Goal: Task Accomplishment & Management: Use online tool/utility

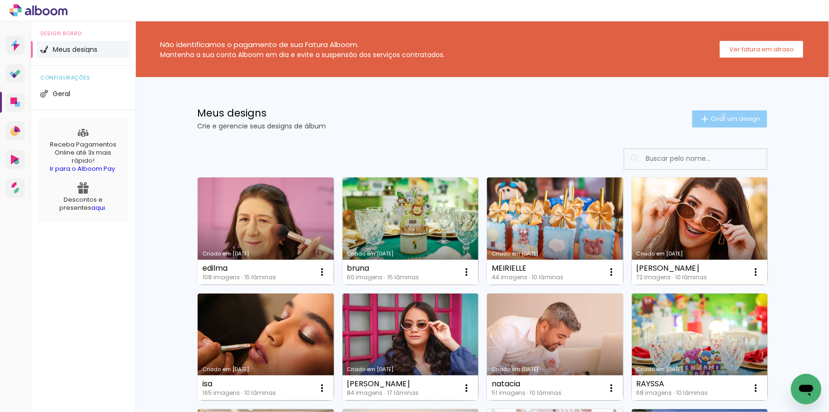
click at [719, 115] on span "Criar um design" at bounding box center [735, 118] width 49 height 6
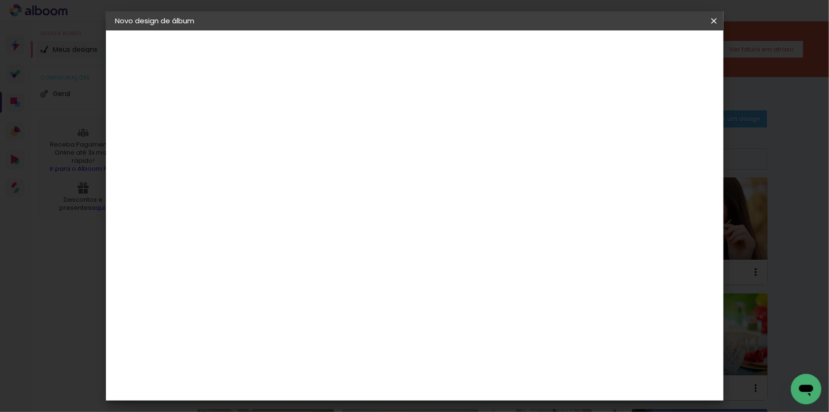
click at [271, 133] on input at bounding box center [271, 127] width 0 height 15
click at [271, 130] on input at bounding box center [271, 127] width 0 height 15
type input "TATY"
type paper-input "TATY"
click at [368, 48] on paper-button "Avançar" at bounding box center [345, 50] width 47 height 16
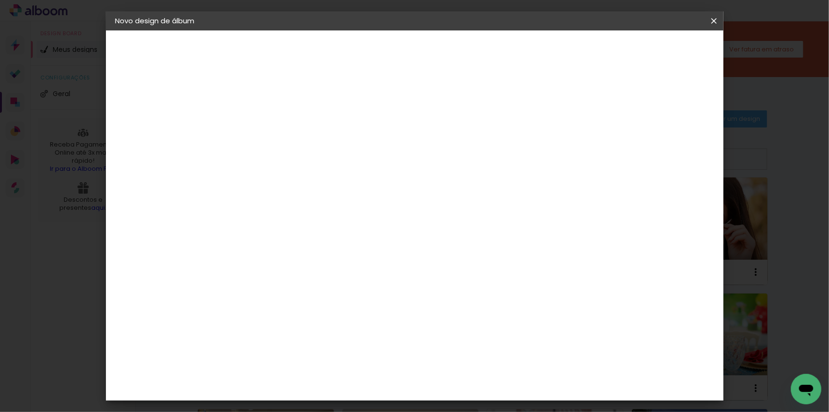
click at [315, 315] on div "AlfaFotoBook" at bounding box center [289, 319] width 50 height 8
click at [449, 49] on paper-button "Avançar" at bounding box center [425, 50] width 47 height 16
click at [370, 274] on span "20 × 30 cm" at bounding box center [352, 286] width 35 height 25
click at [0, 0] on slot "Avançar" at bounding box center [0, 0] width 0 height 0
click at [655, 49] on span "Iniciar design" at bounding box center [633, 50] width 43 height 7
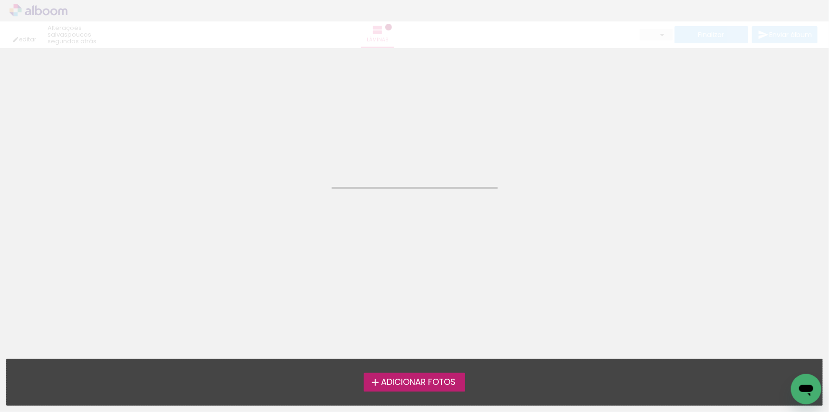
click at [413, 383] on span "Adicionar Fotos" at bounding box center [418, 382] width 75 height 9
click at [0, 0] on input "file" at bounding box center [0, 0] width 0 height 0
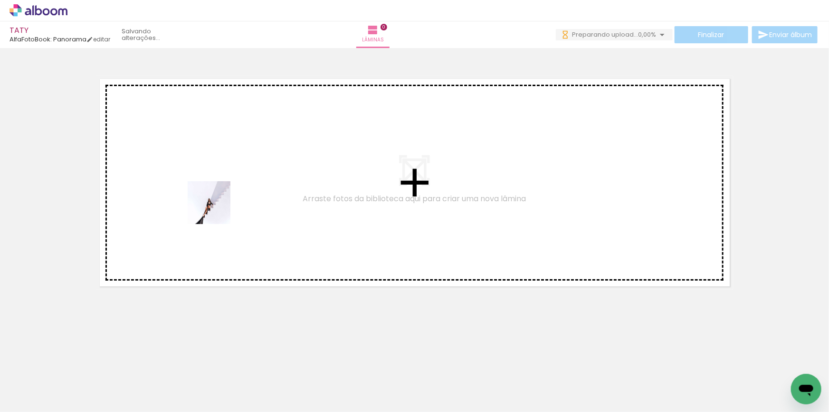
drag, startPoint x: 94, startPoint y: 384, endPoint x: 216, endPoint y: 210, distance: 212.5
click at [216, 210] on quentale-workspace at bounding box center [414, 206] width 829 height 412
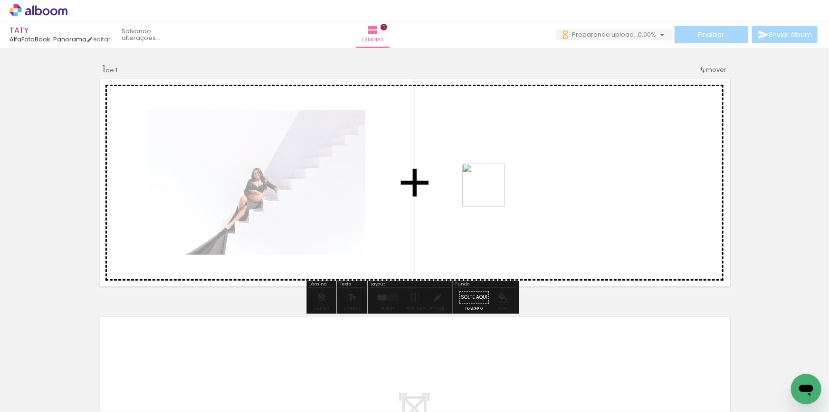
drag, startPoint x: 153, startPoint y: 395, endPoint x: 491, endPoint y: 192, distance: 393.7
click at [491, 192] on quentale-workspace at bounding box center [414, 206] width 829 height 412
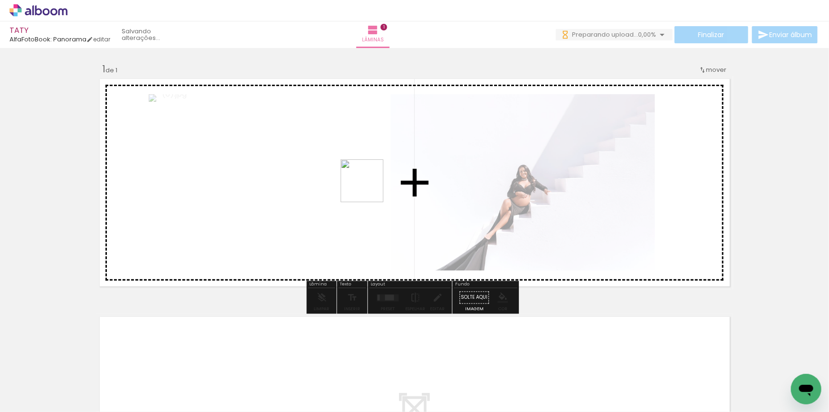
drag, startPoint x: 261, startPoint y: 385, endPoint x: 369, endPoint y: 188, distance: 224.8
click at [369, 188] on quentale-workspace at bounding box center [414, 206] width 829 height 412
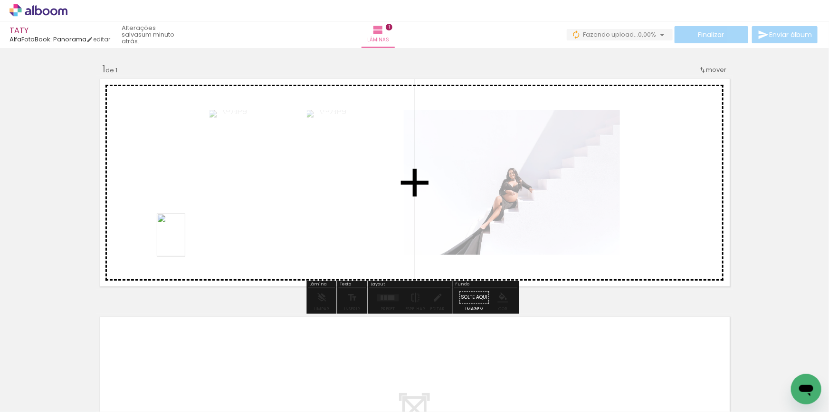
drag, startPoint x: 272, startPoint y: 313, endPoint x: 185, endPoint y: 242, distance: 111.8
click at [185, 242] on quentale-workspace at bounding box center [414, 206] width 829 height 412
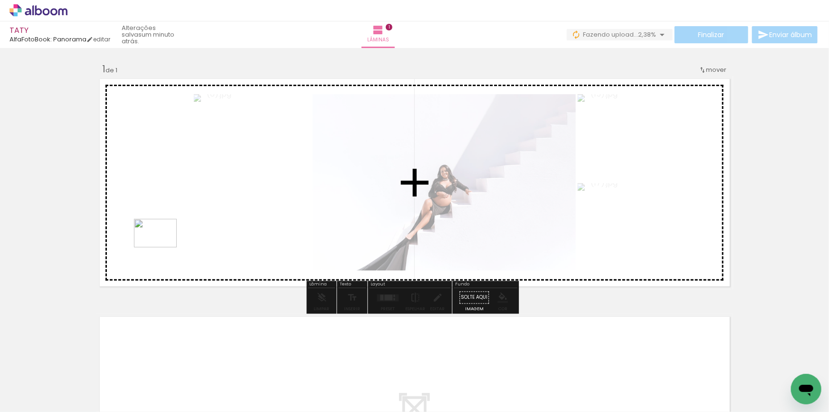
drag, startPoint x: 199, startPoint y: 389, endPoint x: 163, endPoint y: 247, distance: 146.1
click at [163, 247] on quentale-workspace at bounding box center [414, 206] width 829 height 412
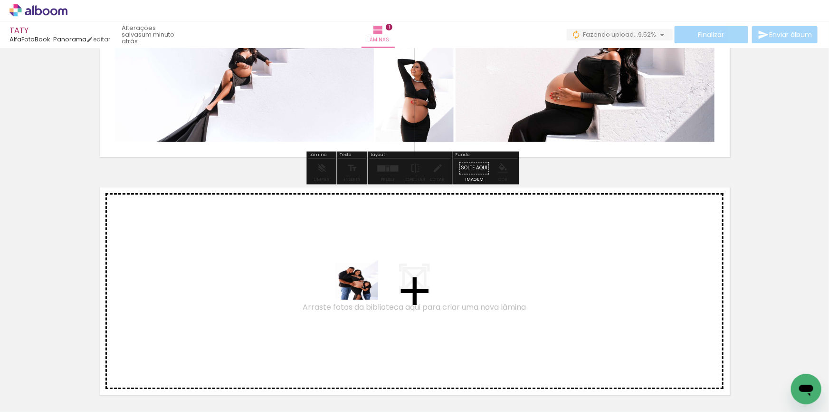
drag, startPoint x: 364, startPoint y: 385, endPoint x: 364, endPoint y: 283, distance: 101.7
click at [364, 283] on quentale-workspace at bounding box center [414, 206] width 829 height 412
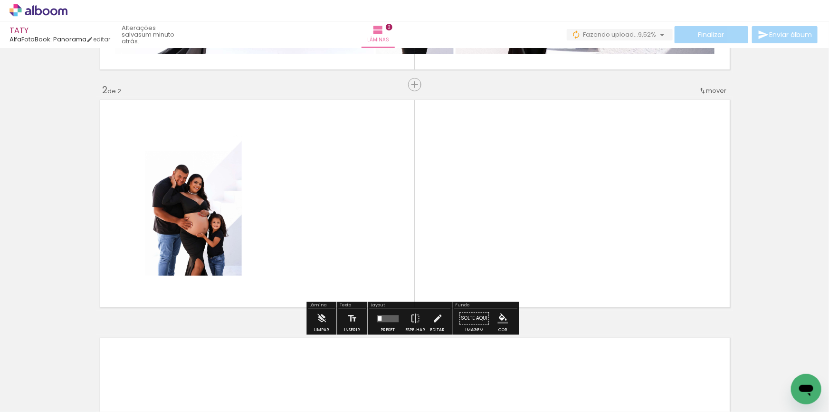
scroll to position [220, 0]
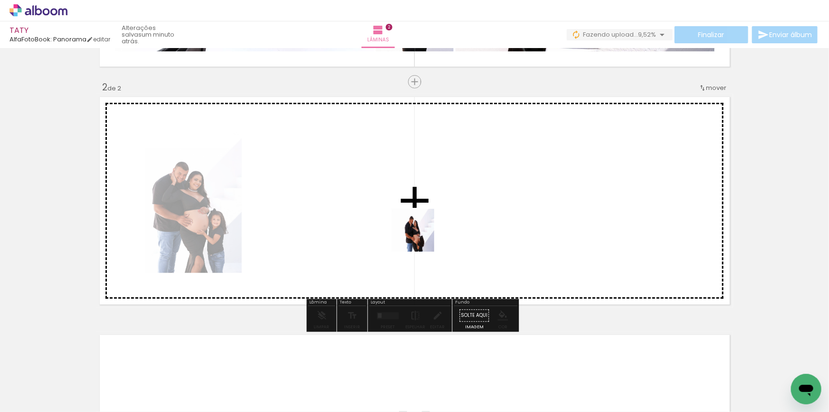
drag, startPoint x: 418, startPoint y: 388, endPoint x: 420, endPoint y: 237, distance: 150.7
click at [420, 237] on quentale-workspace at bounding box center [414, 206] width 829 height 412
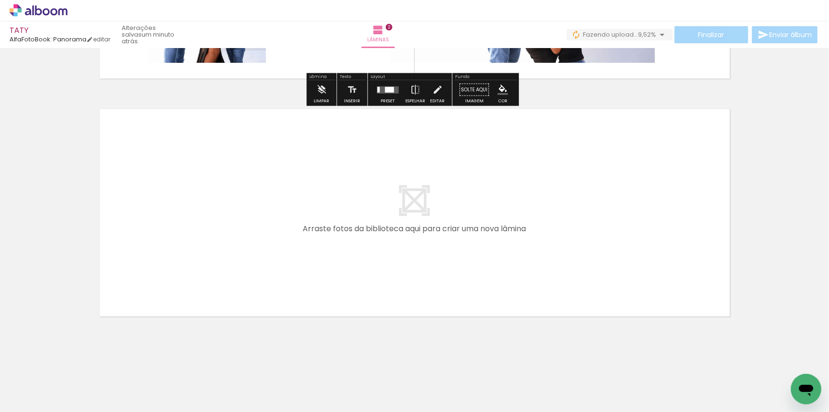
drag, startPoint x: 483, startPoint y: 246, endPoint x: 526, endPoint y: 336, distance: 99.9
click at [484, 244] on quentale-workspace at bounding box center [414, 206] width 829 height 412
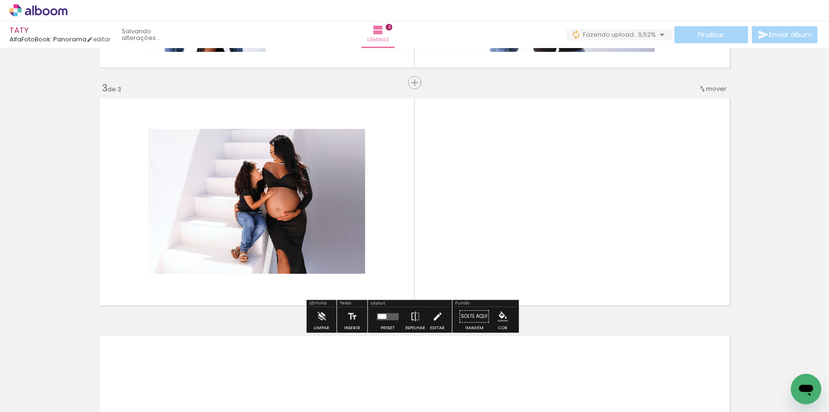
scroll to position [457, 0]
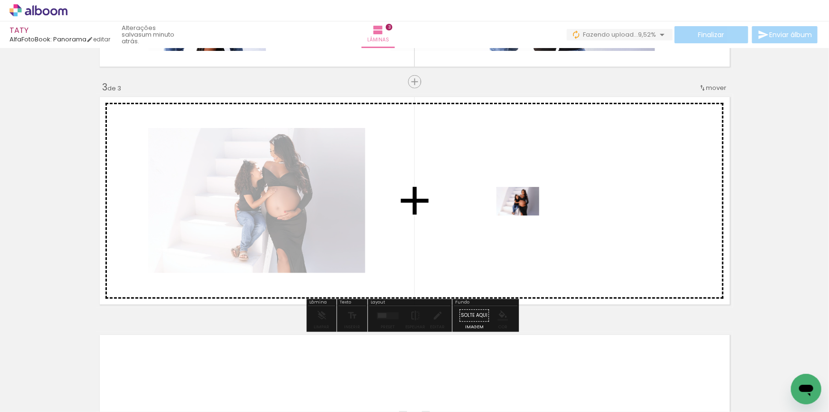
drag, startPoint x: 528, startPoint y: 387, endPoint x: 525, endPoint y: 215, distance: 171.6
click at [525, 215] on quentale-workspace at bounding box center [414, 206] width 829 height 412
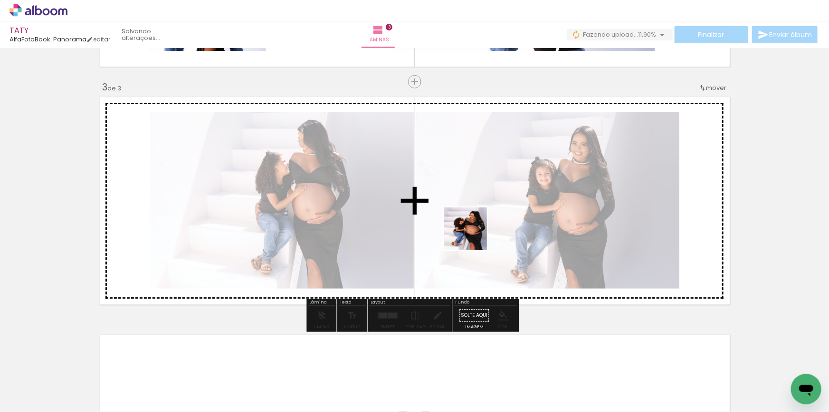
drag, startPoint x: 581, startPoint y: 381, endPoint x: 473, endPoint y: 235, distance: 181.4
click at [473, 235] on quentale-workspace at bounding box center [414, 206] width 829 height 412
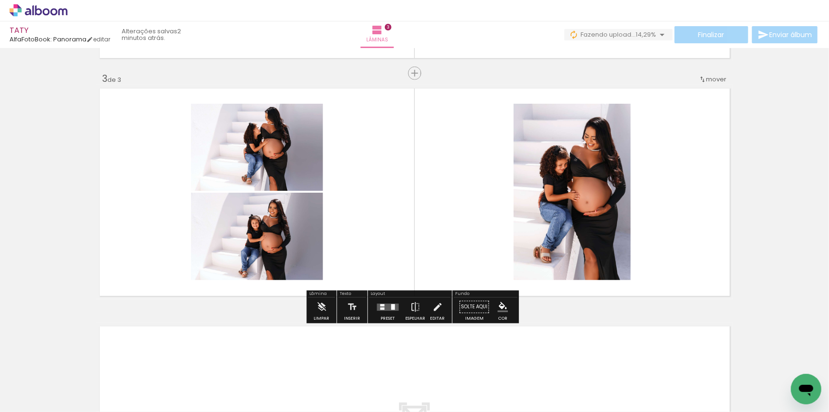
scroll to position [467, 0]
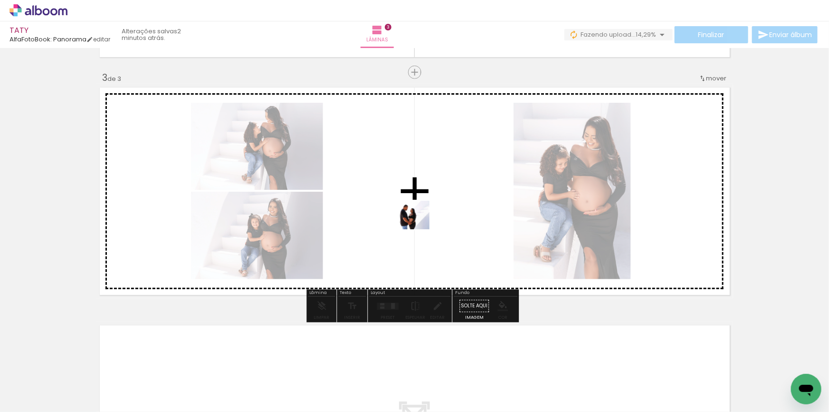
drag, startPoint x: 640, startPoint y: 383, endPoint x: 415, endPoint y: 229, distance: 272.2
click at [415, 229] on quentale-workspace at bounding box center [414, 206] width 829 height 412
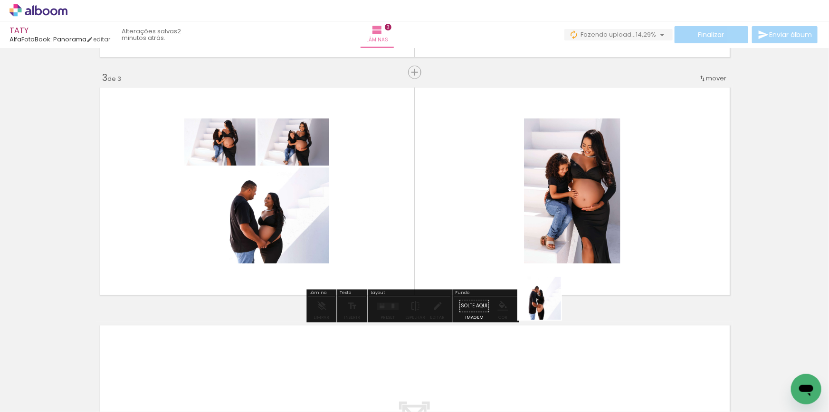
drag, startPoint x: 679, startPoint y: 382, endPoint x: 500, endPoint y: 379, distance: 179.2
click at [403, 237] on quentale-workspace at bounding box center [414, 206] width 829 height 412
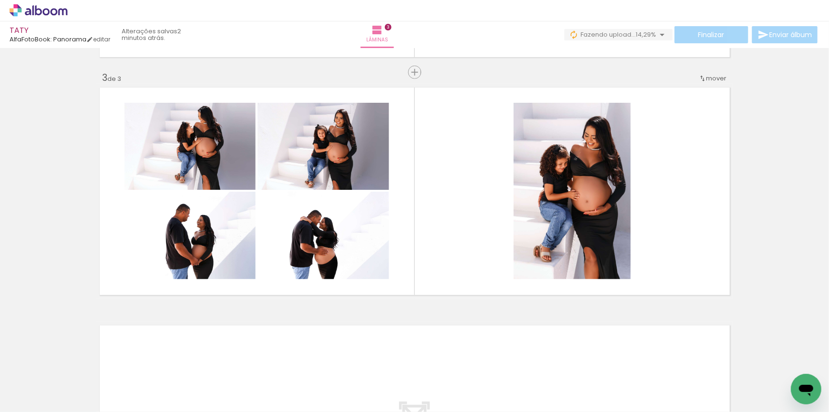
scroll to position [0, 518]
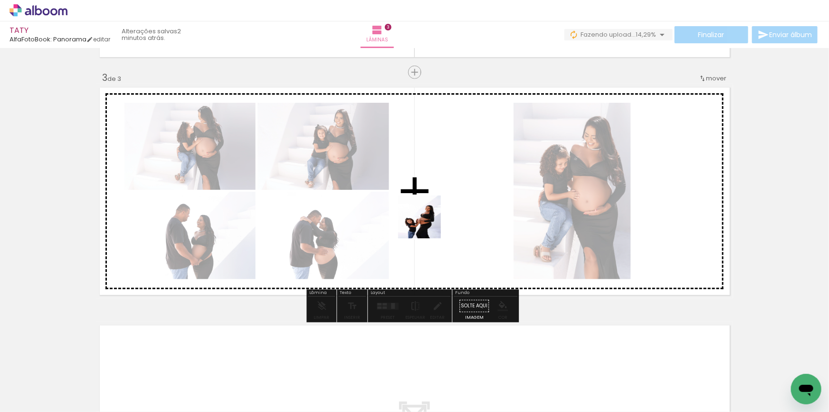
drag, startPoint x: 275, startPoint y: 383, endPoint x: 427, endPoint y: 224, distance: 219.5
click at [427, 224] on quentale-workspace at bounding box center [414, 206] width 829 height 412
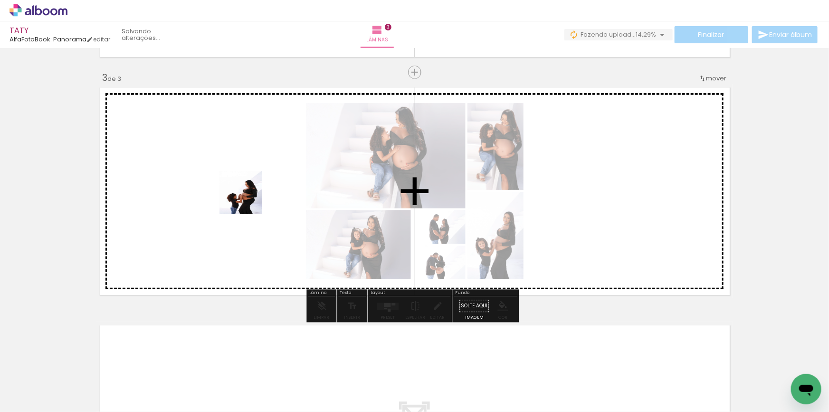
drag, startPoint x: 218, startPoint y: 381, endPoint x: 248, endPoint y: 200, distance: 183.5
click at [248, 200] on quentale-workspace at bounding box center [414, 206] width 829 height 412
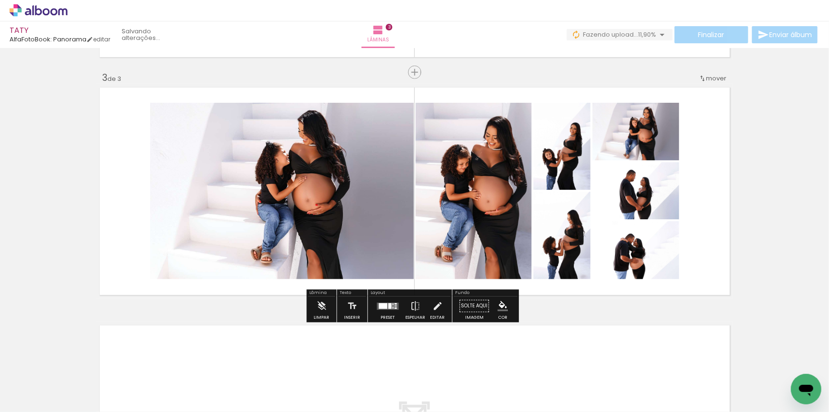
drag, startPoint x: 322, startPoint y: 385, endPoint x: 377, endPoint y: 255, distance: 141.2
click at [377, 255] on quentale-workspace at bounding box center [414, 206] width 829 height 412
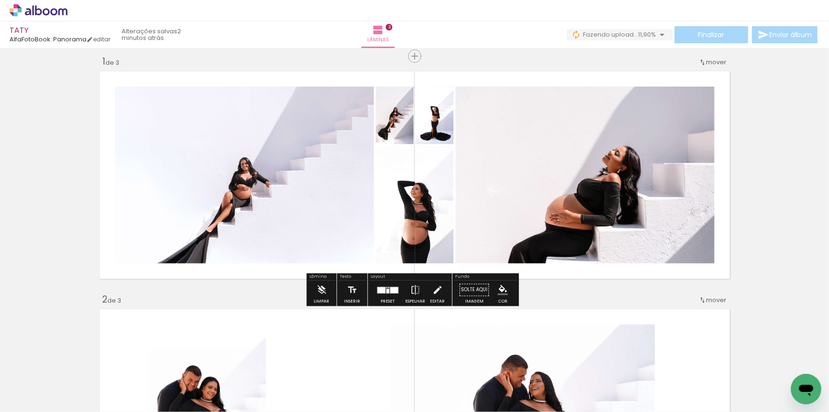
scroll to position [0, 0]
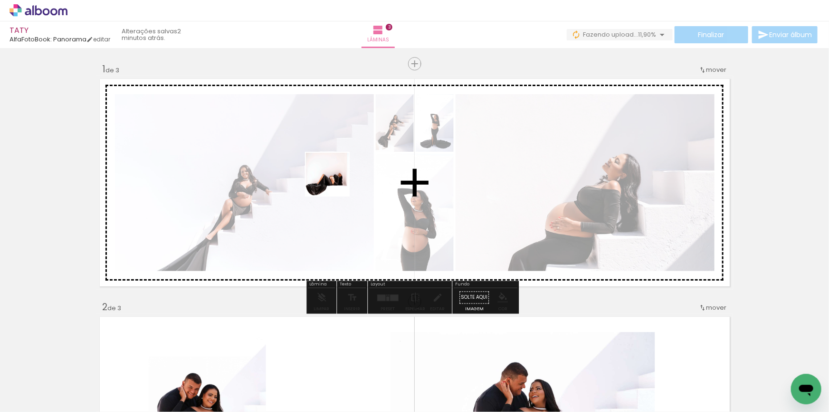
drag, startPoint x: 384, startPoint y: 391, endPoint x: 335, endPoint y: 181, distance: 215.3
click at [335, 181] on quentale-workspace at bounding box center [414, 206] width 829 height 412
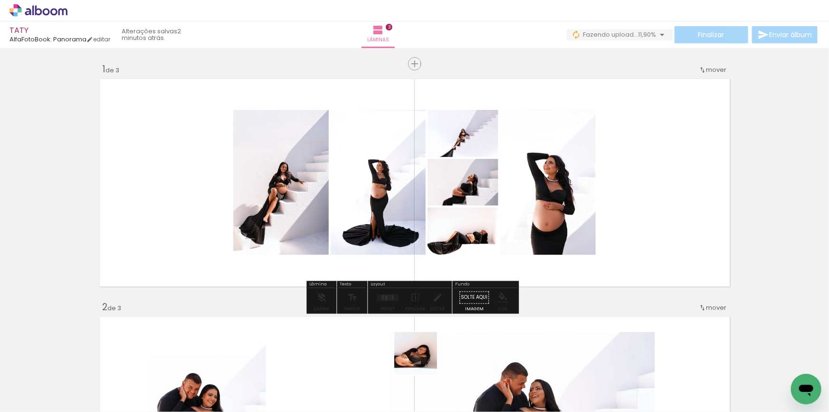
drag, startPoint x: 423, startPoint y: 360, endPoint x: 402, endPoint y: 227, distance: 135.2
click at [402, 227] on quentale-workspace at bounding box center [414, 206] width 829 height 412
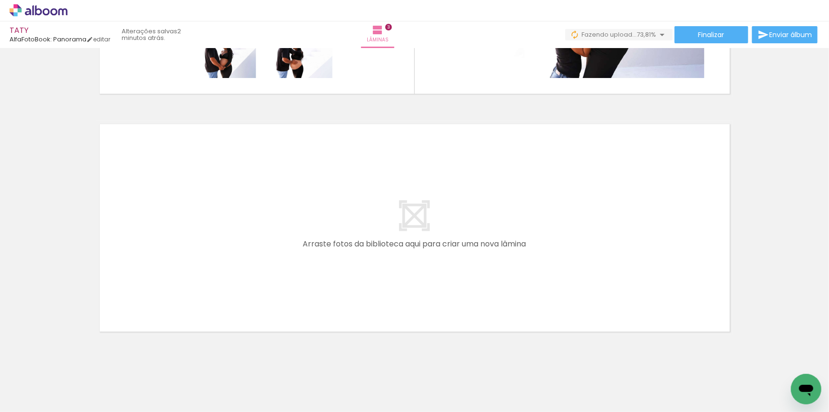
scroll to position [683, 0]
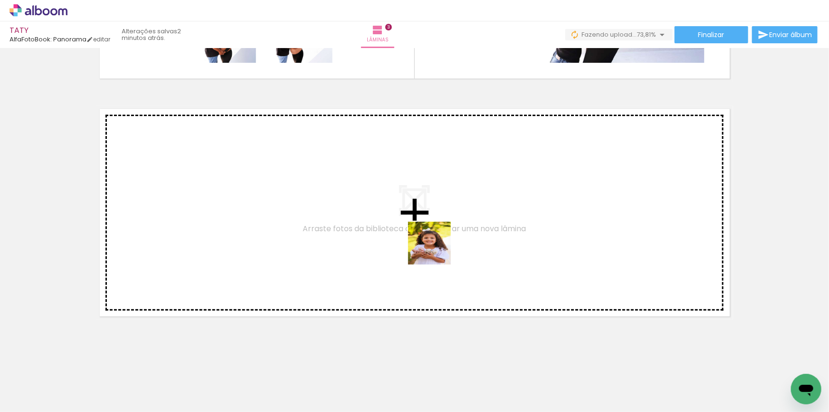
click at [436, 247] on quentale-workspace at bounding box center [414, 206] width 829 height 412
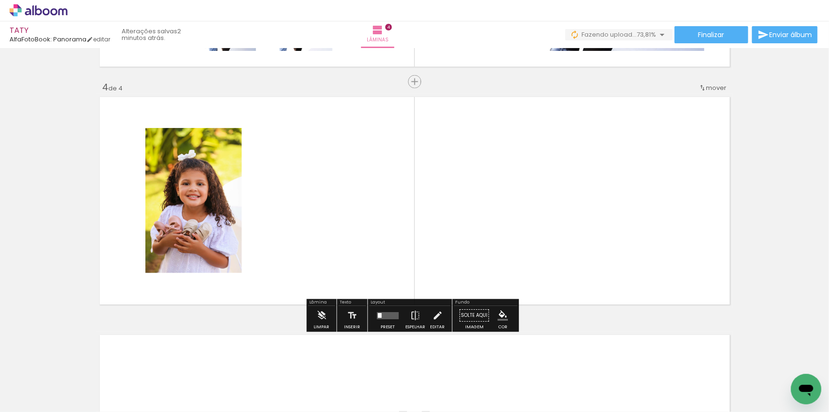
scroll to position [0, 732]
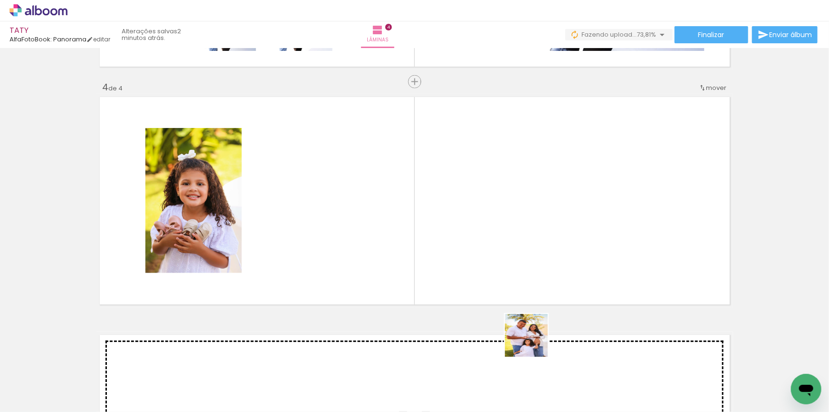
drag, startPoint x: 535, startPoint y: 392, endPoint x: 575, endPoint y: 323, distance: 79.9
click at [527, 262] on quentale-workspace at bounding box center [414, 206] width 829 height 412
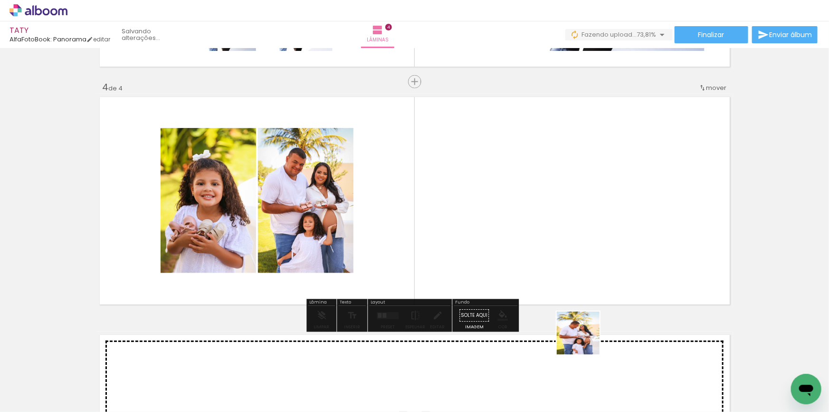
drag, startPoint x: 585, startPoint y: 340, endPoint x: 570, endPoint y: 222, distance: 118.9
click at [570, 222] on quentale-workspace at bounding box center [414, 206] width 829 height 412
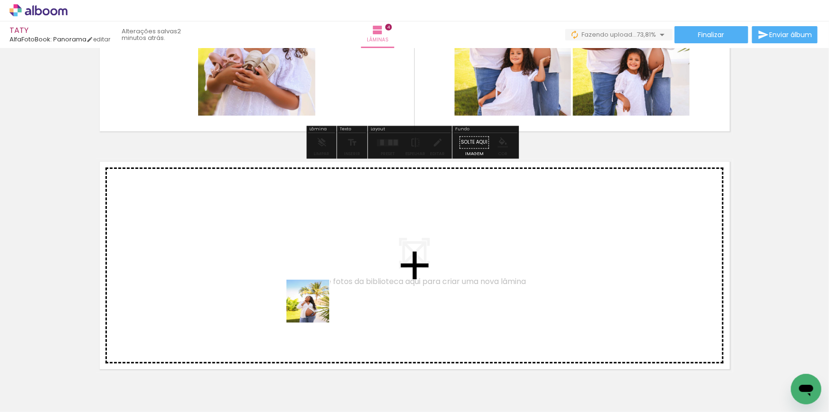
drag, startPoint x: 315, startPoint y: 308, endPoint x: 385, endPoint y: 375, distance: 97.1
click at [316, 270] on quentale-workspace at bounding box center [414, 206] width 829 height 412
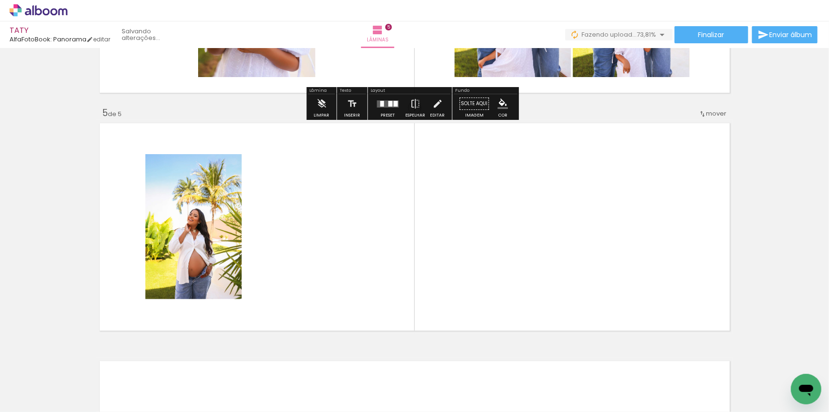
scroll to position [932, 0]
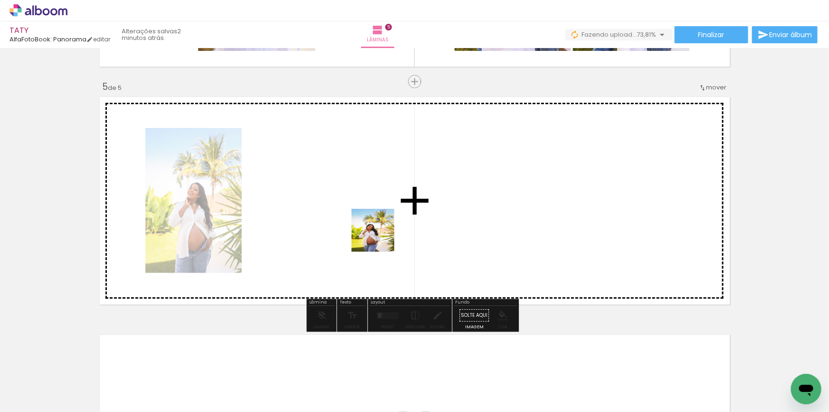
drag, startPoint x: 378, startPoint y: 381, endPoint x: 380, endPoint y: 237, distance: 144.0
click at [380, 237] on quentale-workspace at bounding box center [414, 206] width 829 height 412
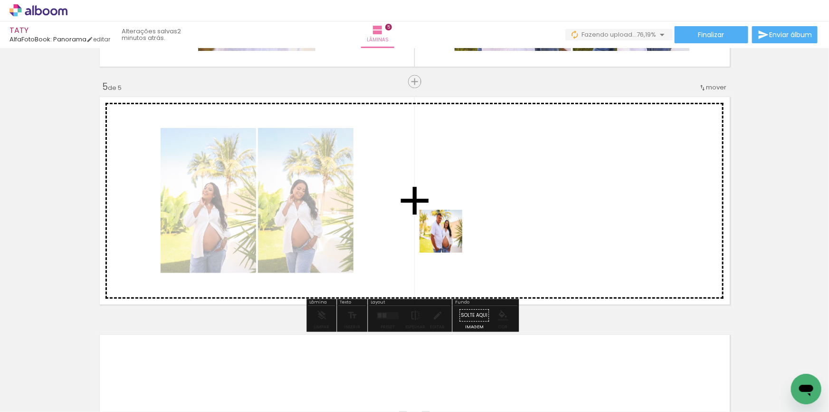
drag, startPoint x: 437, startPoint y: 378, endPoint x: 448, endPoint y: 238, distance: 140.6
click at [448, 238] on quentale-workspace at bounding box center [414, 206] width 829 height 412
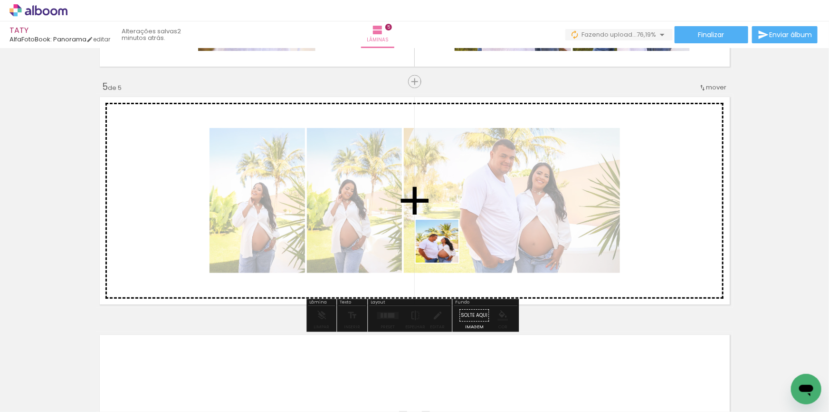
drag, startPoint x: 488, startPoint y: 385, endPoint x: 443, endPoint y: 246, distance: 146.5
click at [443, 246] on quentale-workspace at bounding box center [414, 206] width 829 height 412
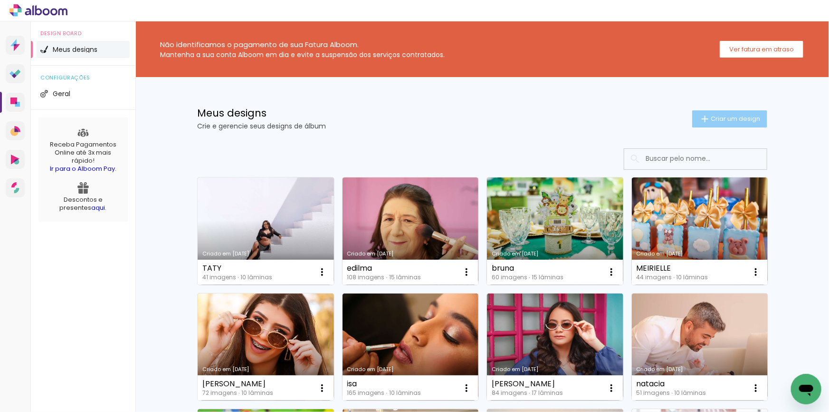
click at [711, 115] on span "Criar um design" at bounding box center [735, 118] width 49 height 6
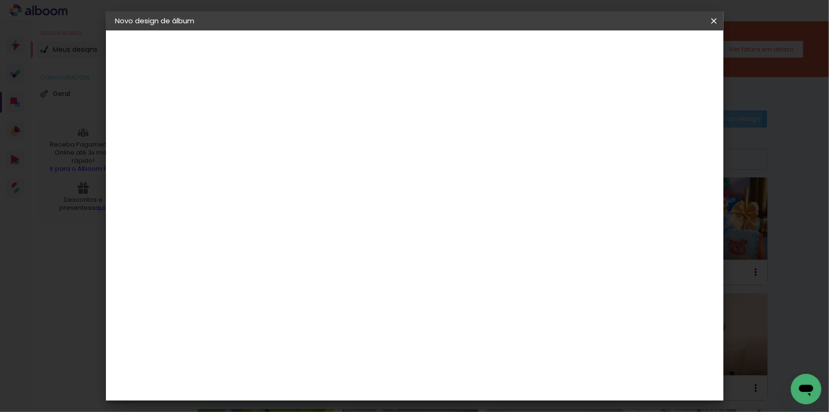
click at [271, 130] on input at bounding box center [271, 127] width 0 height 15
type input "taty new"
type paper-input "taty new"
click at [0, 0] on slot "Avançar" at bounding box center [0, 0] width 0 height 0
click at [307, 321] on div "AlfaFotoBook" at bounding box center [289, 319] width 50 height 8
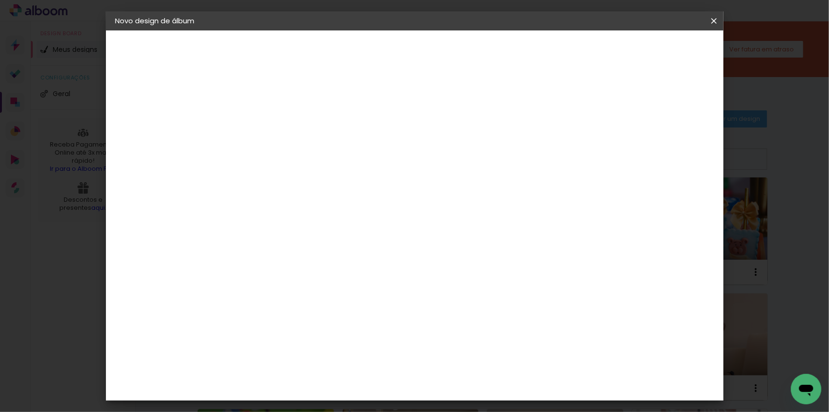
click at [0, 0] on slot "Avançar" at bounding box center [0, 0] width 0 height 0
click at [370, 274] on span "20 × 30 cm" at bounding box center [352, 286] width 35 height 25
click at [0, 0] on slot "Avançar" at bounding box center [0, 0] width 0 height 0
click at [655, 51] on span "Iniciar design" at bounding box center [633, 50] width 43 height 7
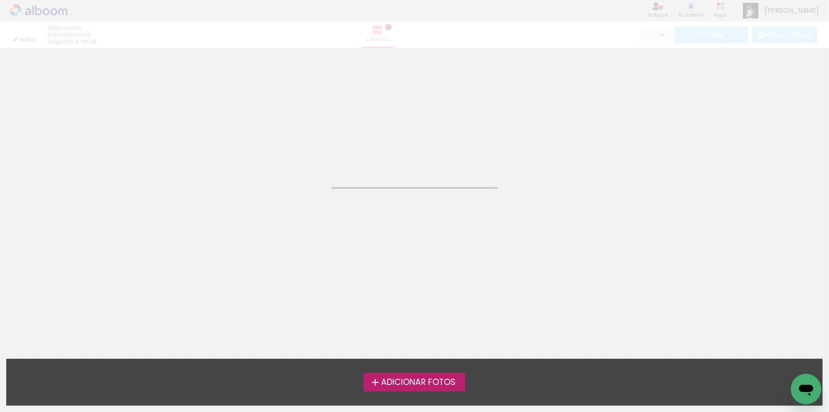
click at [429, 381] on span "Adicionar Fotos" at bounding box center [418, 382] width 75 height 9
click at [0, 0] on input "file" at bounding box center [0, 0] width 0 height 0
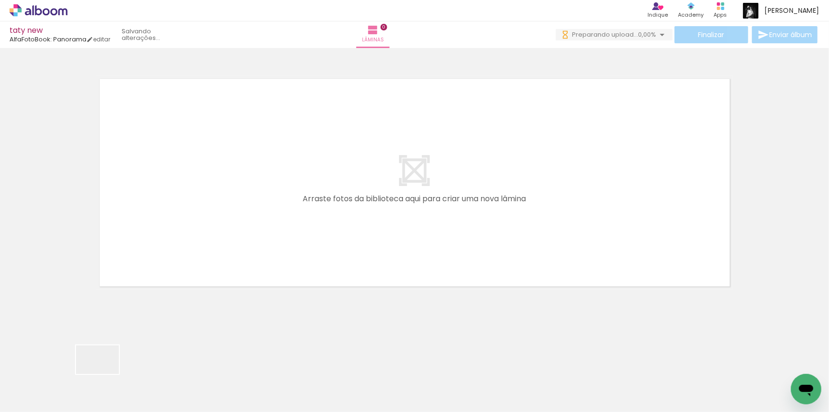
drag, startPoint x: 104, startPoint y: 377, endPoint x: 227, endPoint y: 198, distance: 217.0
click at [227, 198] on quentale-workspace at bounding box center [414, 206] width 829 height 412
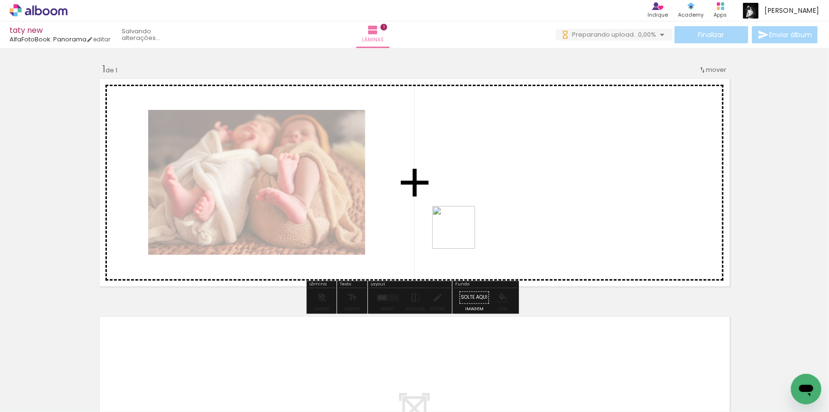
drag, startPoint x: 142, startPoint y: 383, endPoint x: 527, endPoint y: 205, distance: 424.6
click at [527, 205] on quentale-workspace at bounding box center [414, 206] width 829 height 412
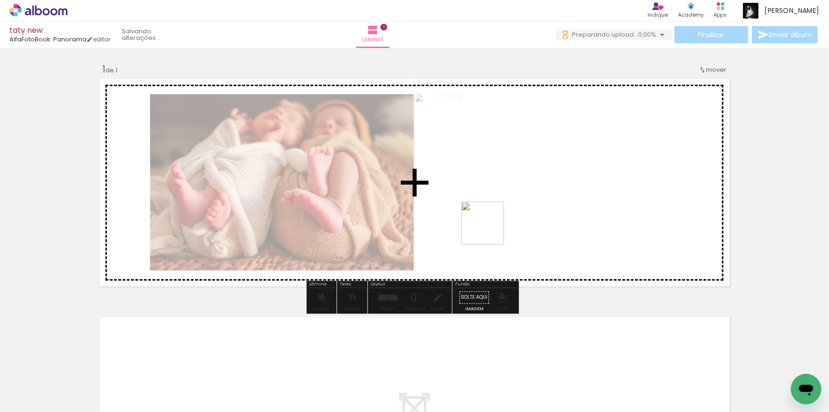
drag, startPoint x: 410, startPoint y: 265, endPoint x: 528, endPoint y: 213, distance: 128.5
click at [528, 213] on quentale-workspace at bounding box center [414, 206] width 829 height 412
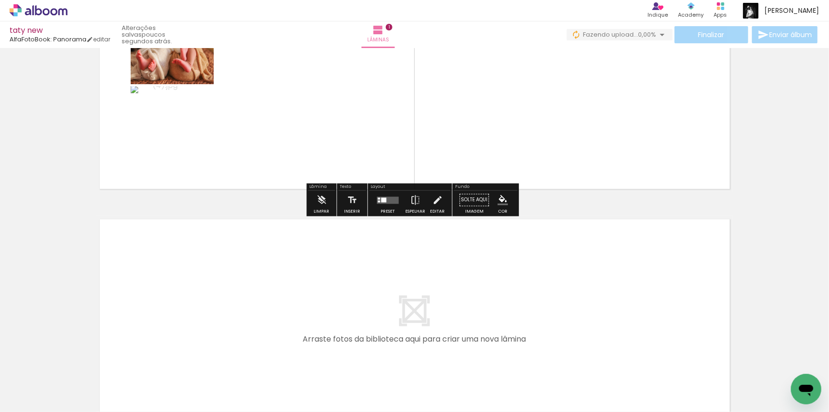
scroll to position [129, 0]
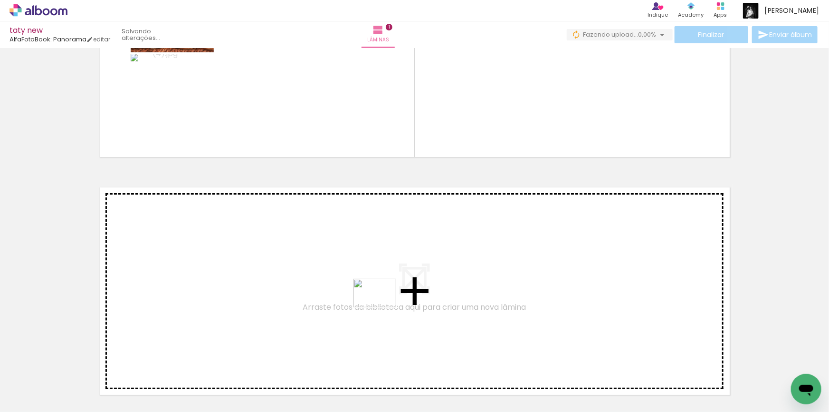
drag, startPoint x: 476, startPoint y: 390, endPoint x: 382, endPoint y: 307, distance: 125.3
click at [382, 307] on quentale-workspace at bounding box center [414, 206] width 829 height 412
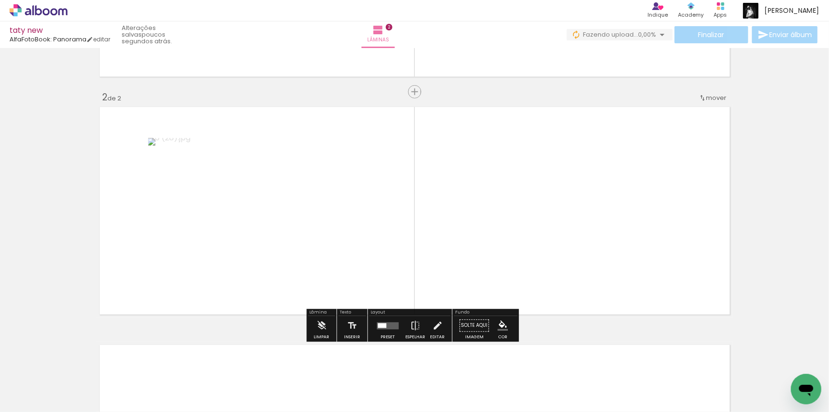
scroll to position [220, 0]
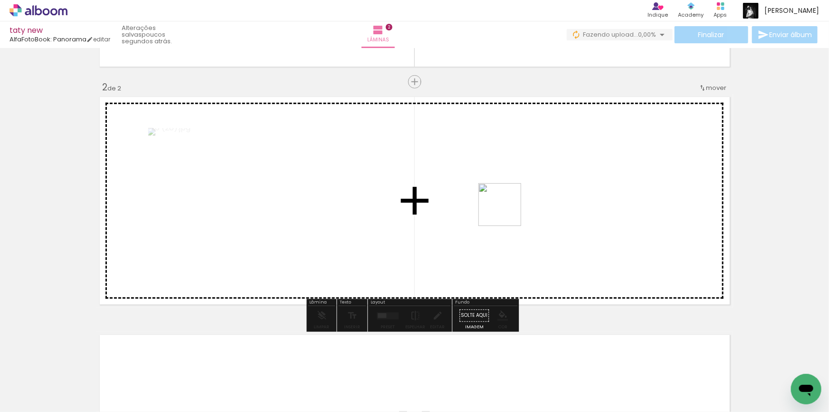
drag, startPoint x: 508, startPoint y: 221, endPoint x: 507, endPoint y: 210, distance: 10.5
click at [507, 210] on quentale-workspace at bounding box center [414, 206] width 829 height 412
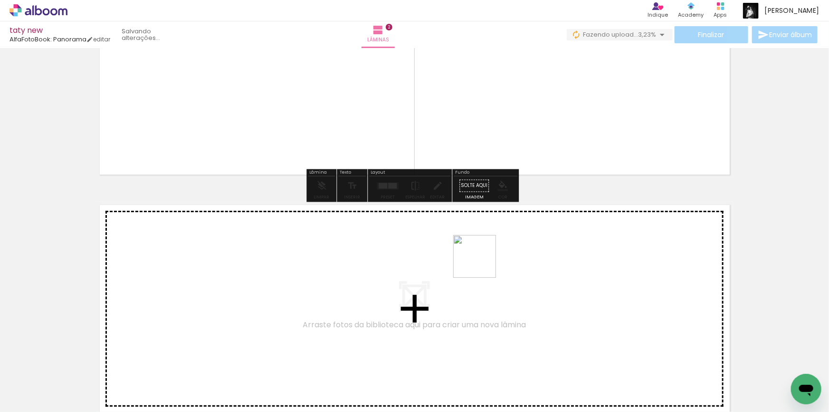
drag, startPoint x: 578, startPoint y: 379, endPoint x: 481, endPoint y: 262, distance: 151.6
click at [481, 262] on quentale-workspace at bounding box center [414, 206] width 829 height 412
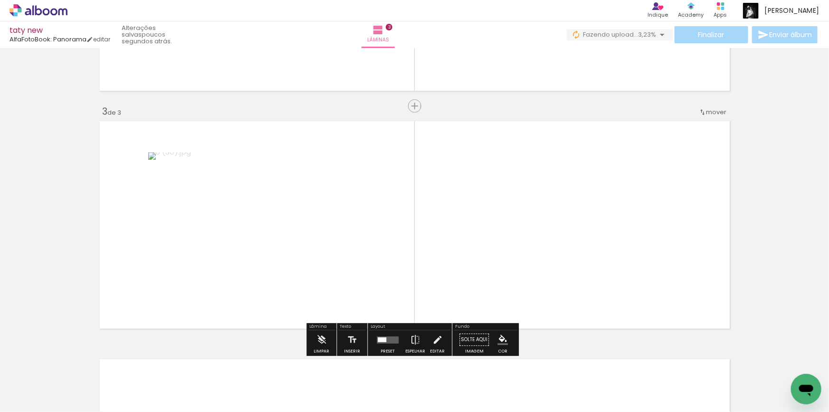
scroll to position [457, 0]
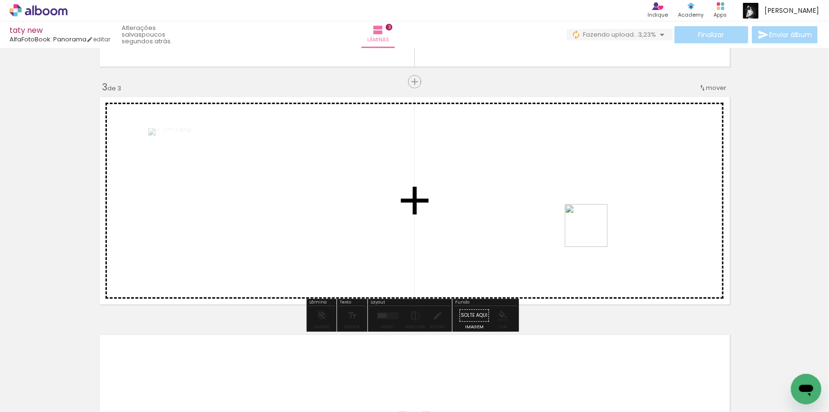
drag, startPoint x: 631, startPoint y: 383, endPoint x: 591, endPoint y: 226, distance: 161.8
click at [591, 226] on quentale-workspace at bounding box center [414, 206] width 829 height 412
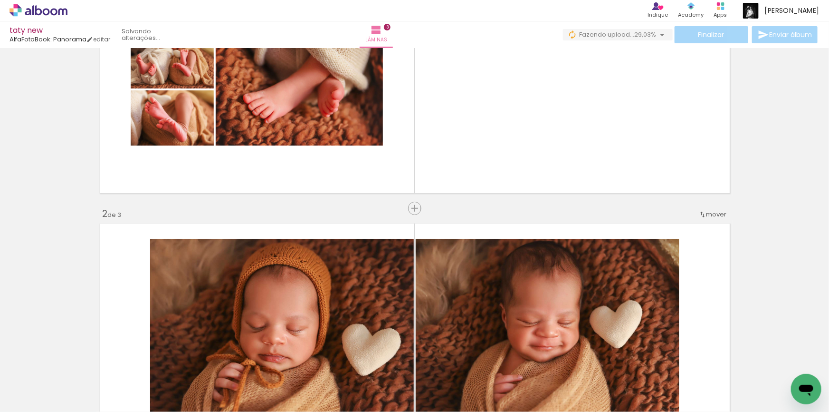
scroll to position [0, 0]
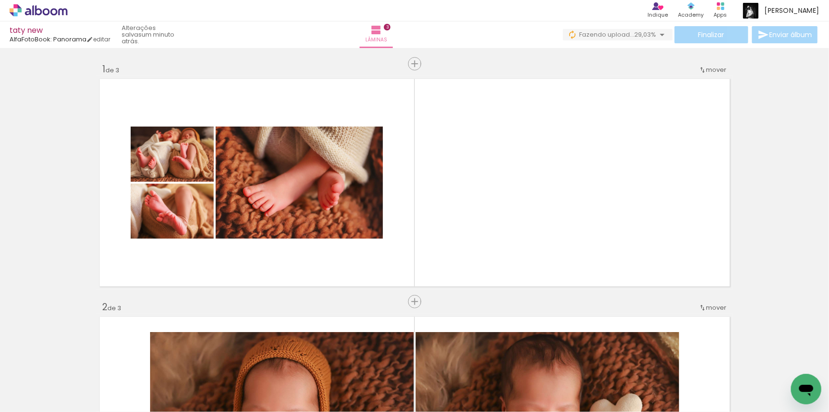
drag, startPoint x: 256, startPoint y: 390, endPoint x: 551, endPoint y: 185, distance: 359.3
click at [551, 185] on quentale-workspace at bounding box center [414, 206] width 829 height 412
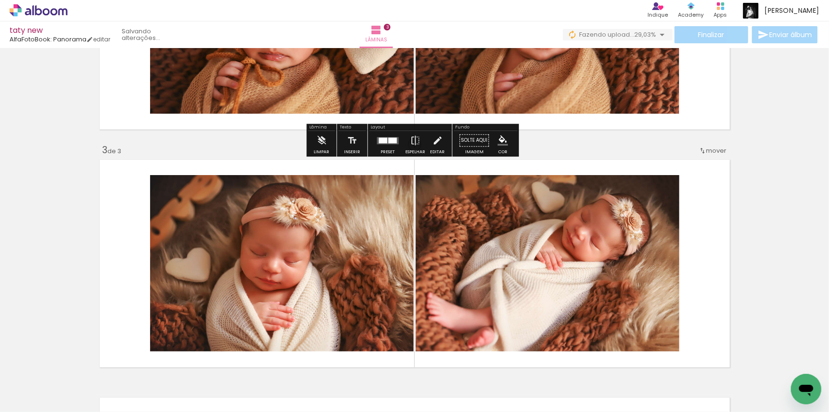
scroll to position [561, 0]
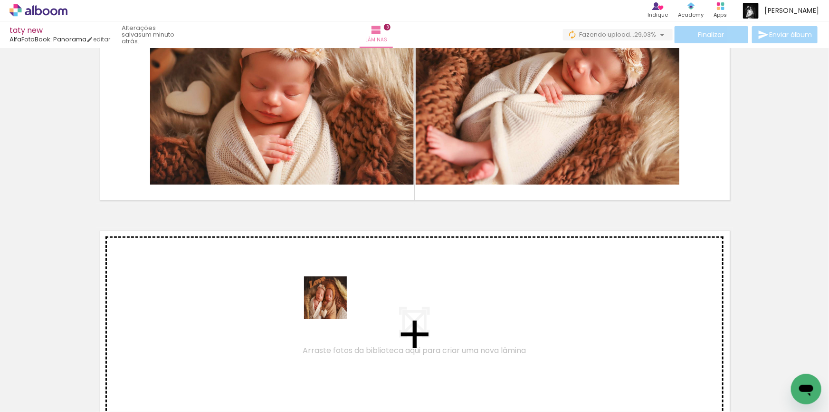
drag, startPoint x: 312, startPoint y: 380, endPoint x: 342, endPoint y: 367, distance: 32.6
click at [335, 300] on quentale-workspace at bounding box center [414, 206] width 829 height 412
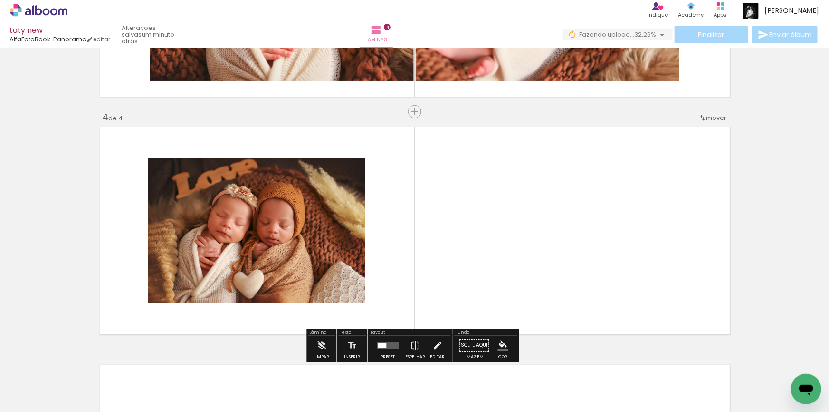
scroll to position [695, 0]
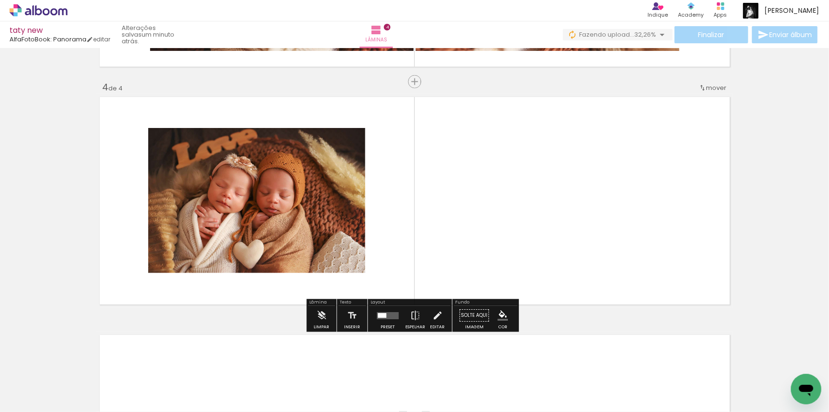
drag, startPoint x: 365, startPoint y: 382, endPoint x: 390, endPoint y: 328, distance: 59.1
click at [437, 220] on quentale-workspace at bounding box center [414, 206] width 829 height 412
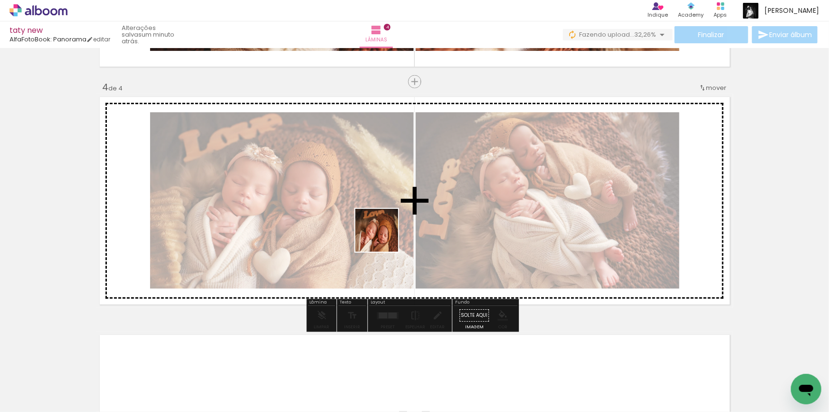
drag, startPoint x: 410, startPoint y: 384, endPoint x: 382, endPoint y: 223, distance: 163.0
click at [382, 224] on quentale-workspace at bounding box center [414, 206] width 829 height 412
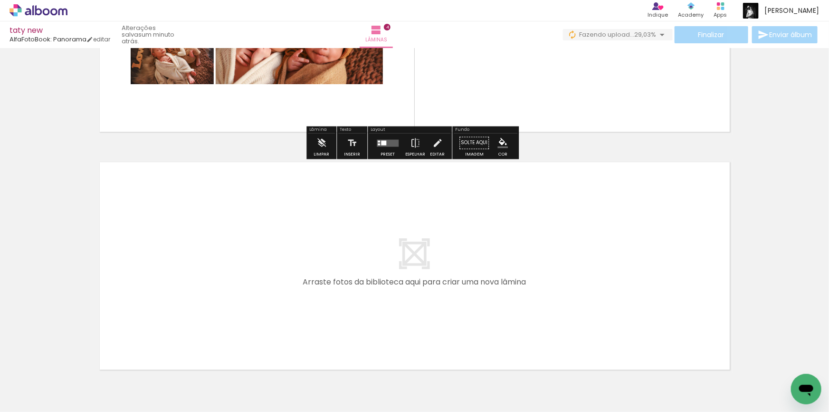
scroll to position [868, 0]
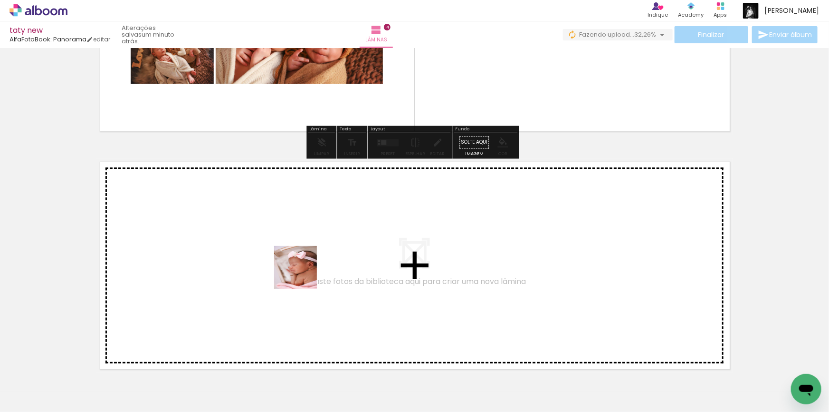
drag, startPoint x: 278, startPoint y: 390, endPoint x: 305, endPoint y: 269, distance: 123.2
click at [305, 269] on quentale-workspace at bounding box center [414, 206] width 829 height 412
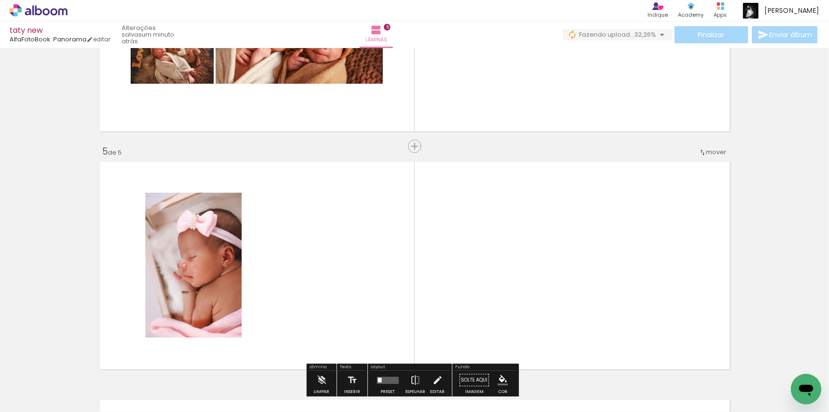
scroll to position [932, 0]
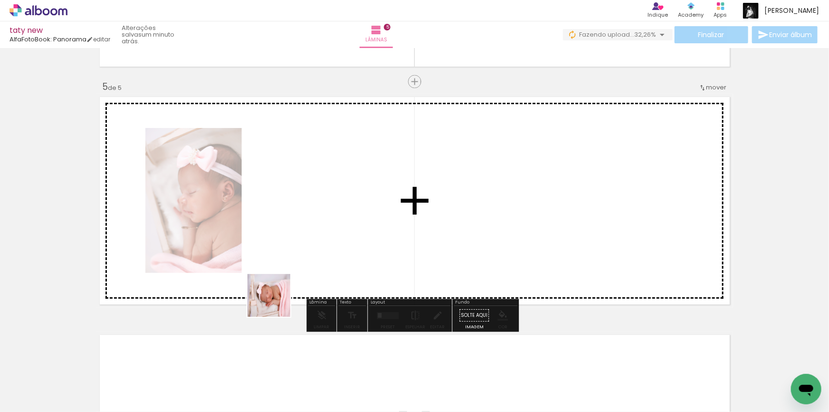
drag, startPoint x: 223, startPoint y: 381, endPoint x: 350, endPoint y: 220, distance: 205.1
click at [342, 224] on quentale-workspace at bounding box center [414, 206] width 829 height 412
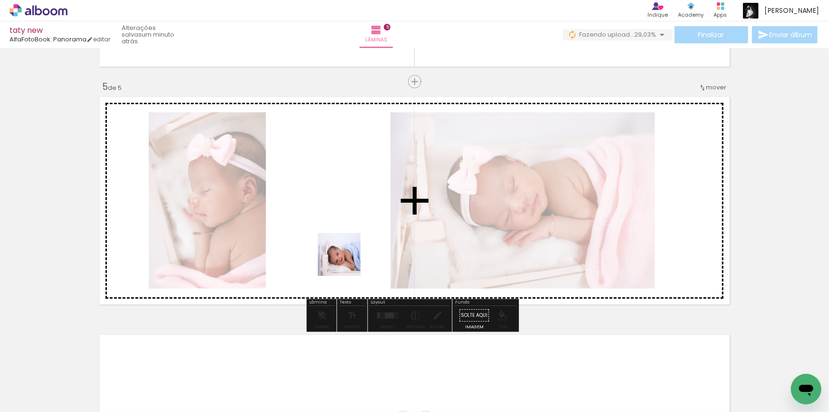
drag, startPoint x: 387, startPoint y: 388, endPoint x: 415, endPoint y: 324, distance: 70.5
click at [346, 259] on quentale-workspace at bounding box center [414, 206] width 829 height 412
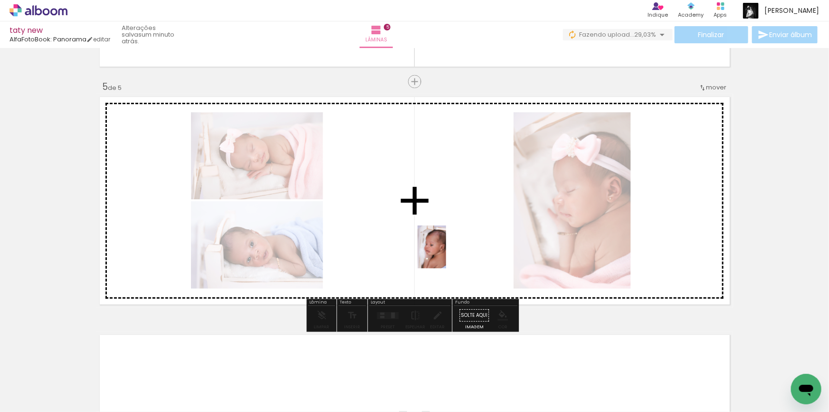
drag, startPoint x: 441, startPoint y: 333, endPoint x: 451, endPoint y: 236, distance: 97.8
click at [451, 236] on quentale-workspace at bounding box center [414, 206] width 829 height 412
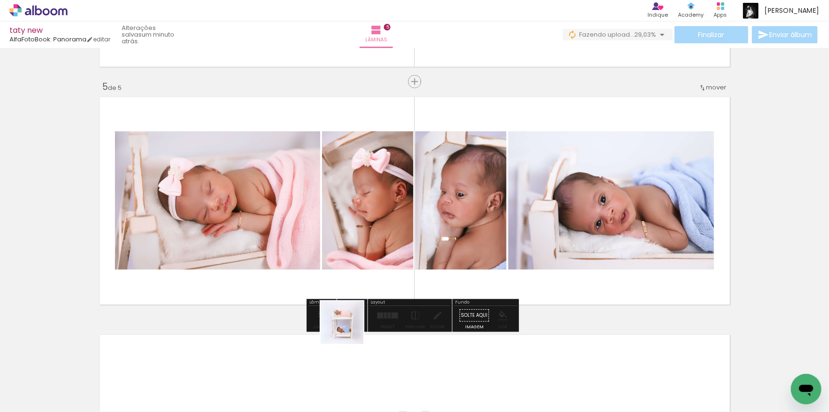
drag, startPoint x: 328, startPoint y: 385, endPoint x: 385, endPoint y: 260, distance: 136.9
click at [385, 260] on quentale-workspace at bounding box center [414, 206] width 829 height 412
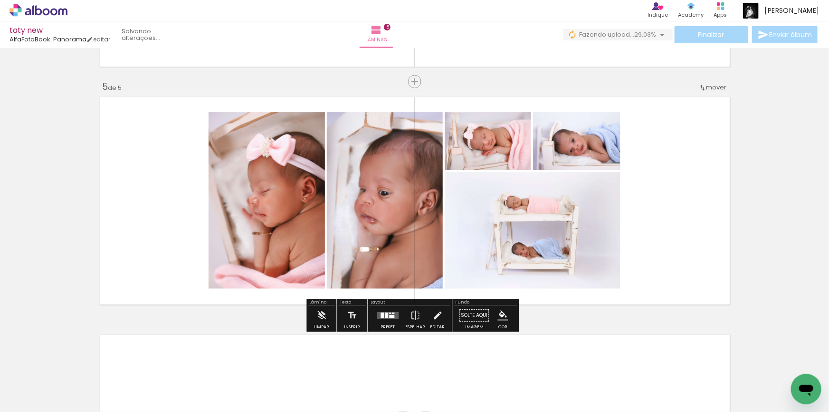
scroll to position [1105, 0]
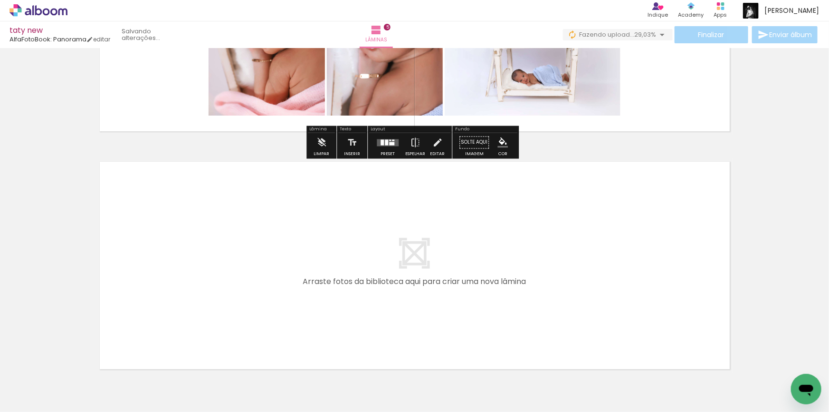
drag, startPoint x: 467, startPoint y: 377, endPoint x: 530, endPoint y: 382, distance: 63.9
click at [468, 262] on quentale-workspace at bounding box center [414, 206] width 829 height 412
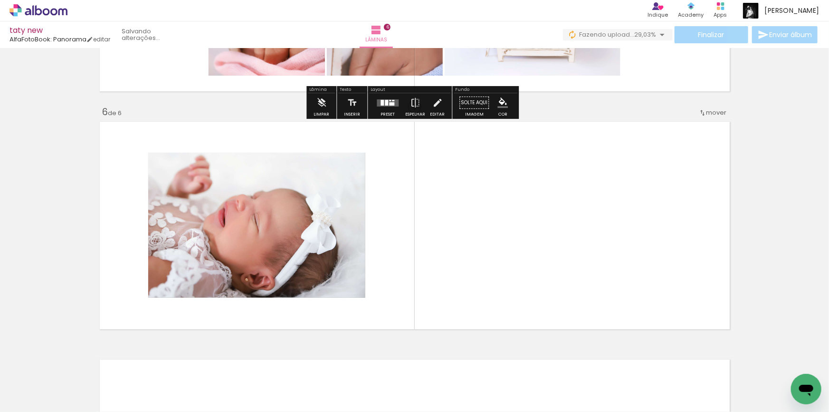
scroll to position [1170, 0]
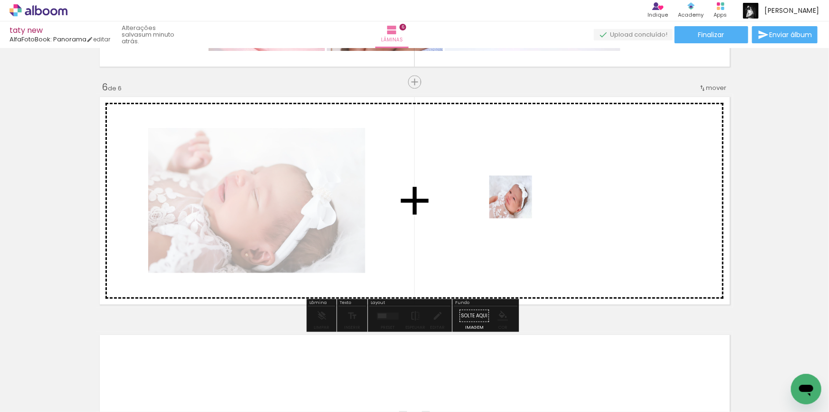
drag, startPoint x: 519, startPoint y: 212, endPoint x: 518, endPoint y: 204, distance: 8.1
click at [518, 204] on quentale-workspace at bounding box center [414, 206] width 829 height 412
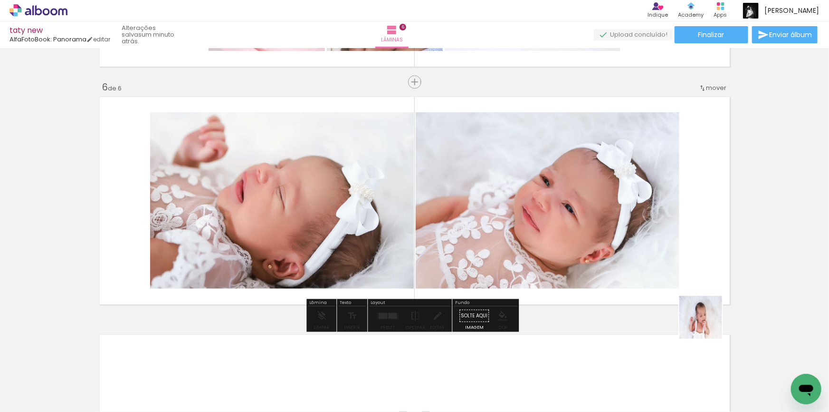
drag, startPoint x: 747, startPoint y: 385, endPoint x: 624, endPoint y: 284, distance: 158.6
click at [610, 253] on quentale-workspace at bounding box center [414, 206] width 829 height 412
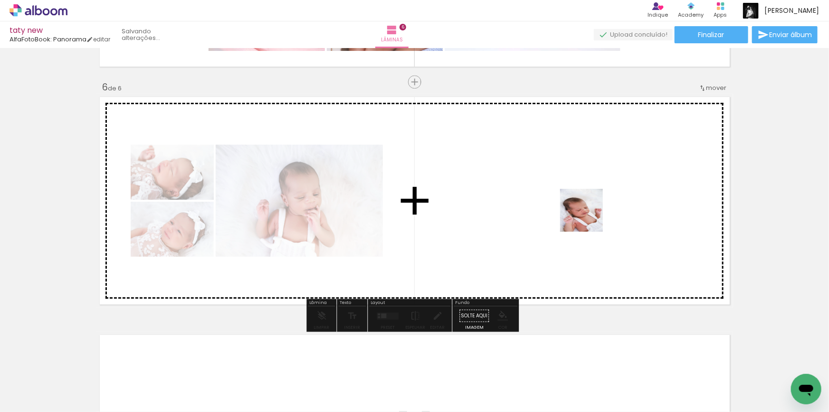
drag, startPoint x: 646, startPoint y: 297, endPoint x: 589, endPoint y: 217, distance: 98.1
click at [589, 217] on quentale-workspace at bounding box center [414, 206] width 829 height 412
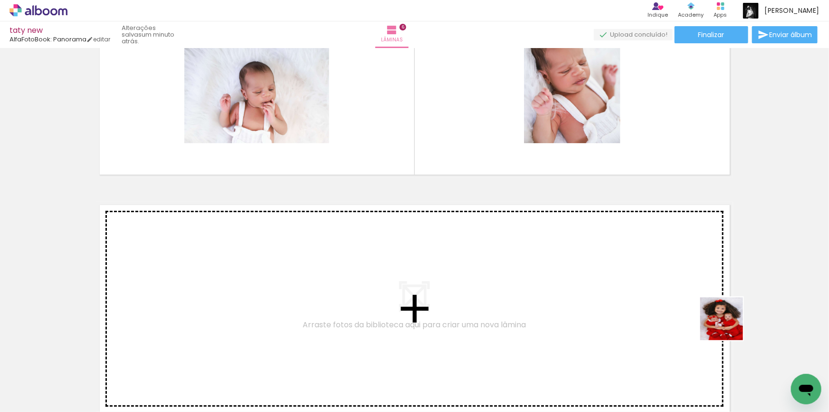
drag, startPoint x: 779, startPoint y: 373, endPoint x: 637, endPoint y: 281, distance: 169.8
click at [637, 281] on quentale-workspace at bounding box center [414, 206] width 829 height 412
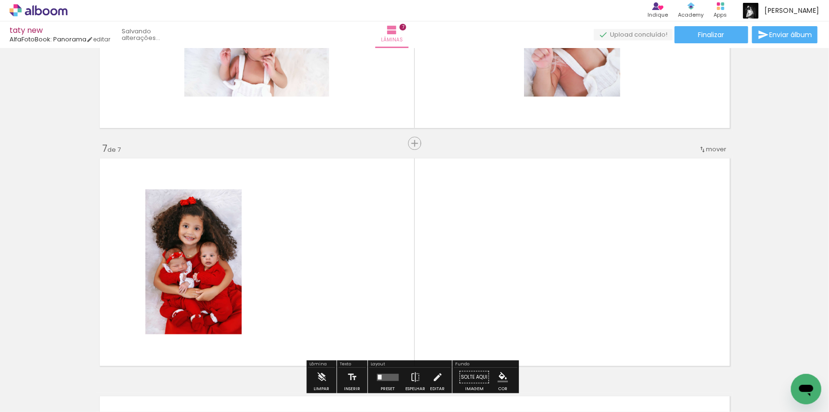
scroll to position [1408, 0]
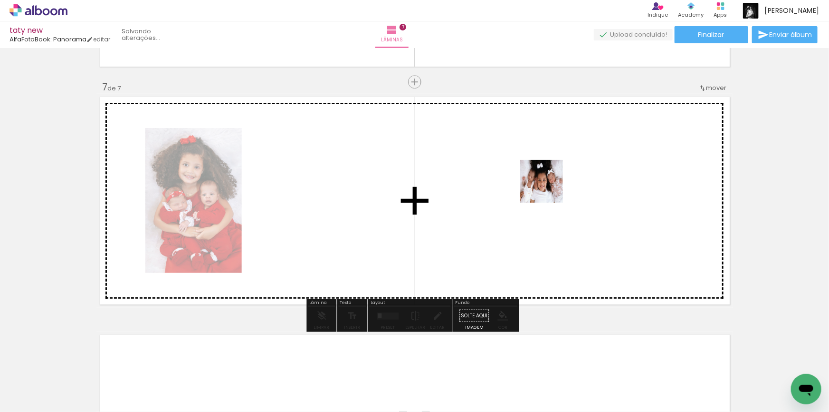
drag, startPoint x: 605, startPoint y: 309, endPoint x: 549, endPoint y: 188, distance: 133.3
click at [549, 188] on quentale-workspace at bounding box center [414, 206] width 829 height 412
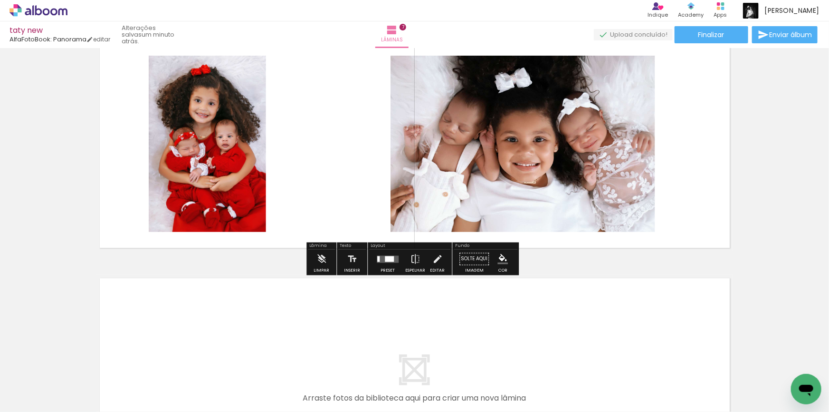
scroll to position [1581, 0]
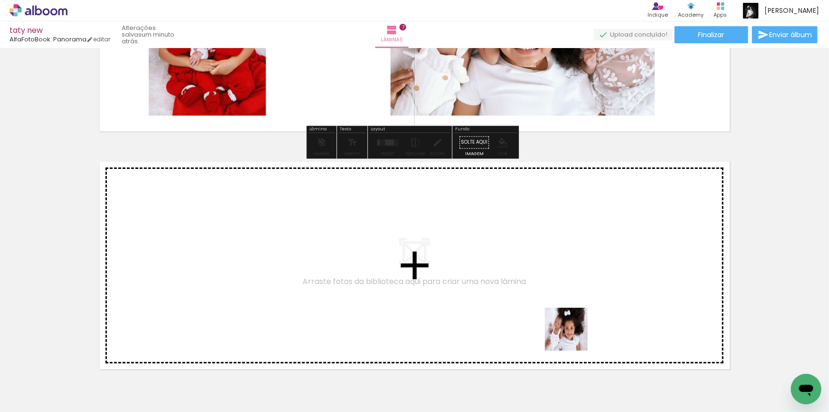
drag, startPoint x: 574, startPoint y: 336, endPoint x: 570, endPoint y: 260, distance: 76.1
click at [570, 260] on quentale-workspace at bounding box center [414, 206] width 829 height 412
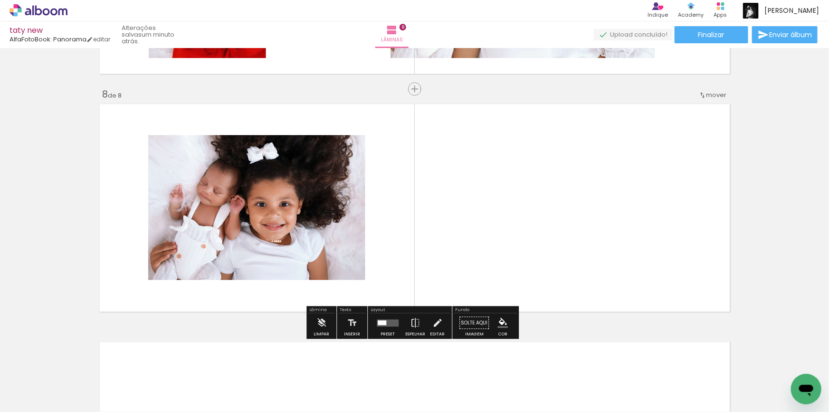
scroll to position [1645, 0]
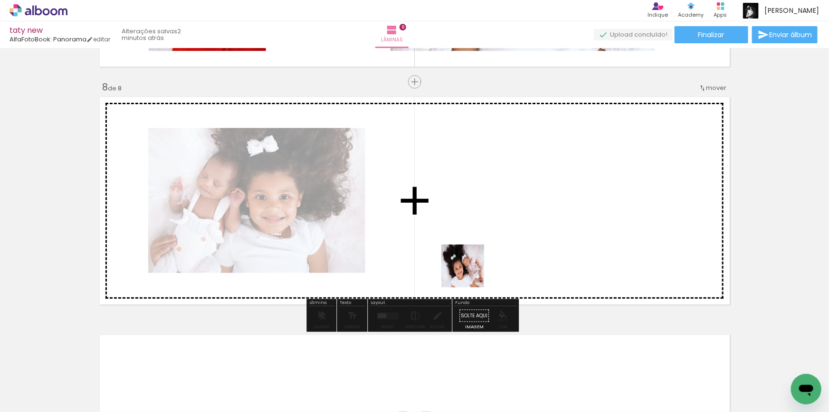
drag, startPoint x: 422, startPoint y: 385, endPoint x: 513, endPoint y: 204, distance: 202.5
click at [513, 204] on quentale-workspace at bounding box center [414, 206] width 829 height 412
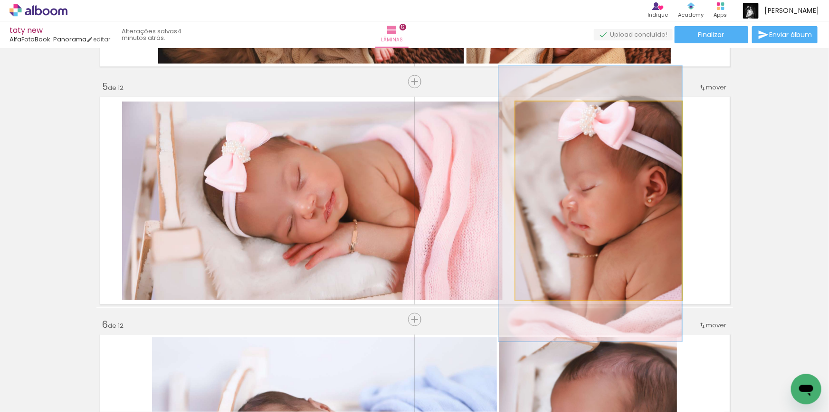
scroll to position [345, 0]
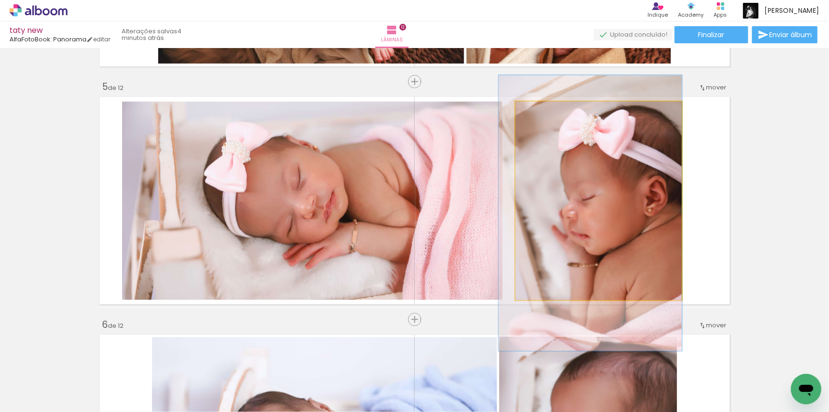
drag, startPoint x: 604, startPoint y: 212, endPoint x: 604, endPoint y: 218, distance: 5.7
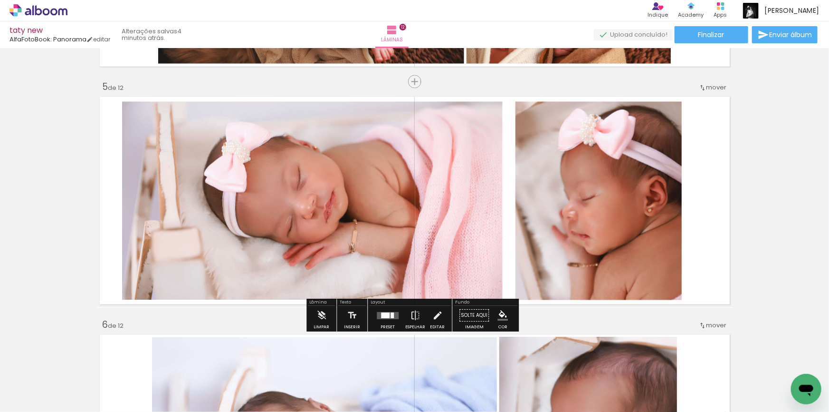
click at [386, 201] on quentale-photo at bounding box center [312, 201] width 381 height 198
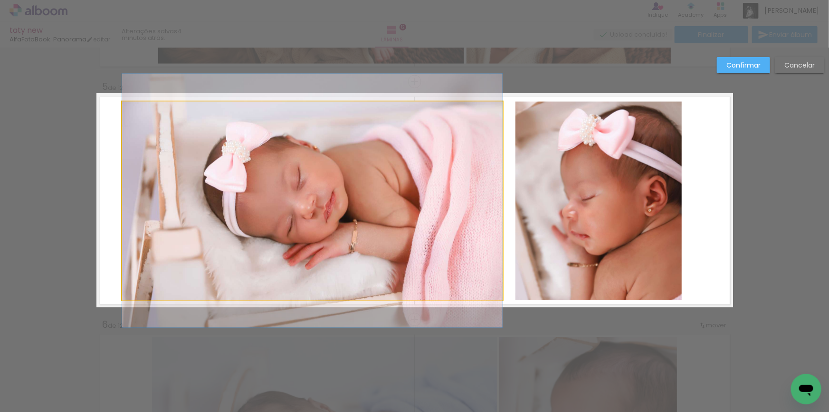
click at [386, 201] on quentale-photo at bounding box center [312, 201] width 381 height 198
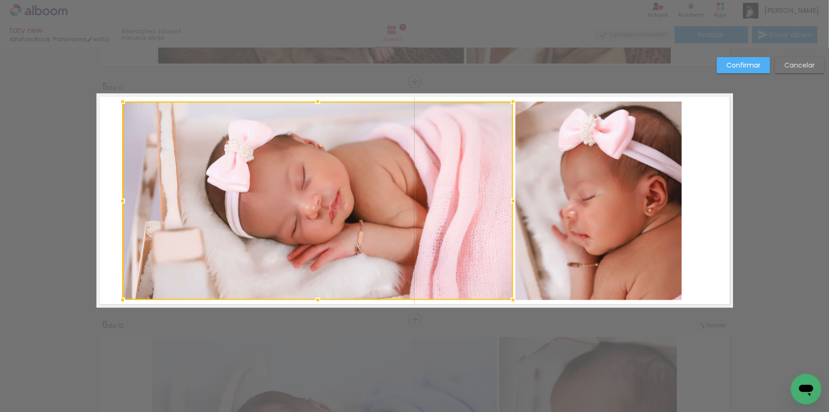
drag, startPoint x: 497, startPoint y: 200, endPoint x: 507, endPoint y: 200, distance: 10.0
click at [507, 200] on div at bounding box center [513, 201] width 19 height 19
click at [0, 0] on slot "Confirmar" at bounding box center [0, 0] width 0 height 0
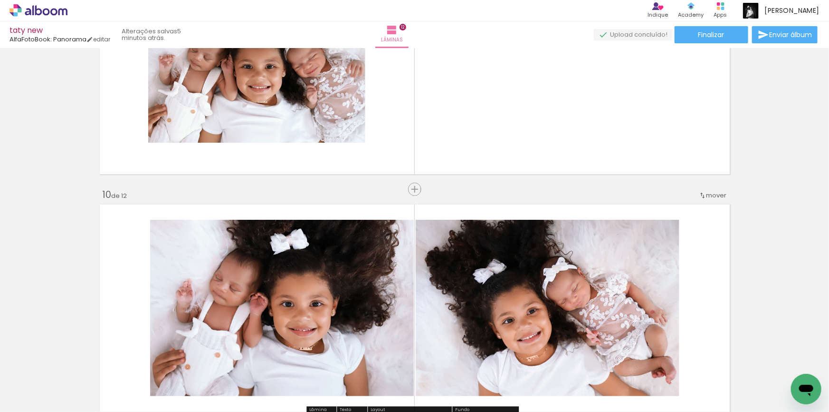
scroll to position [2013, 0]
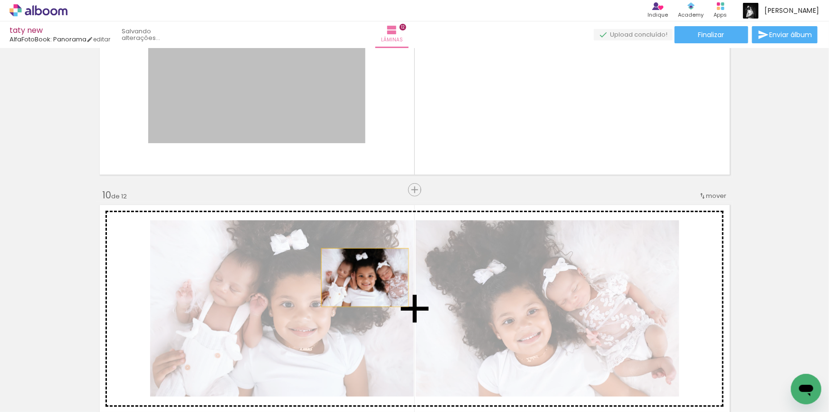
drag, startPoint x: 283, startPoint y: 97, endPoint x: 359, endPoint y: 269, distance: 188.7
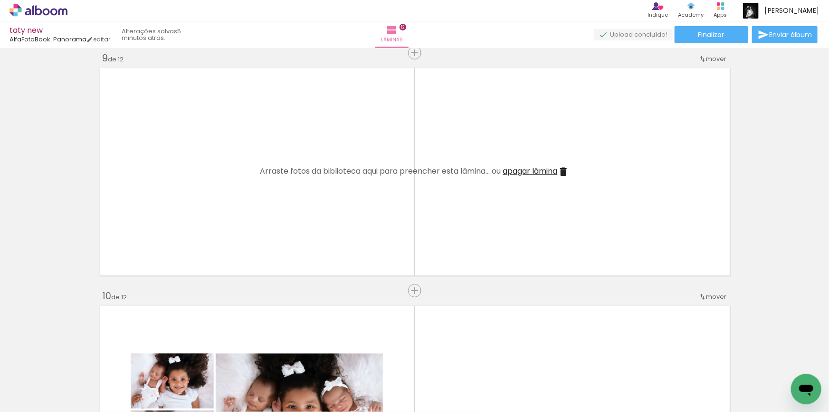
scroll to position [1883, 0]
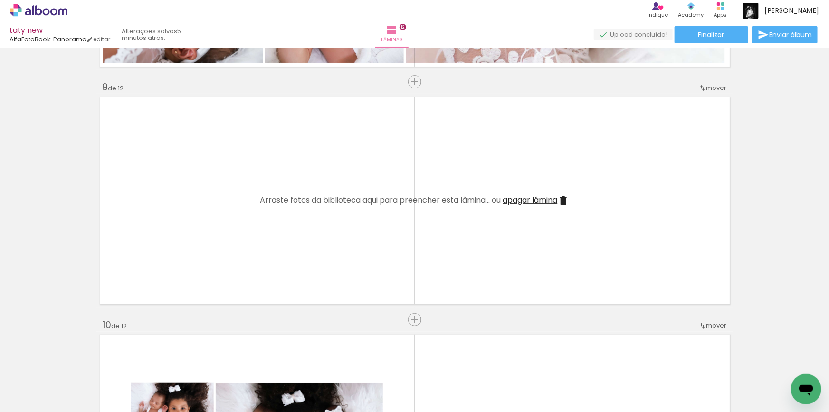
click at [532, 199] on span "apagar lâmina" at bounding box center [530, 199] width 55 height 11
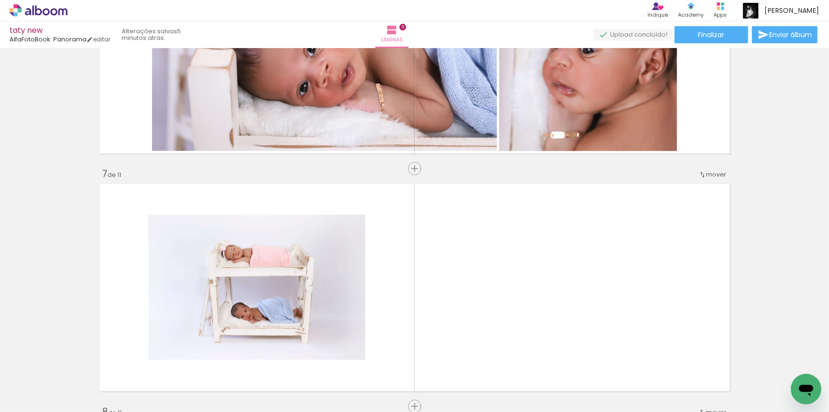
scroll to position [0, 901]
drag, startPoint x: 780, startPoint y: 376, endPoint x: 532, endPoint y: 305, distance: 258.1
click at [532, 305] on quentale-workspace at bounding box center [414, 206] width 829 height 412
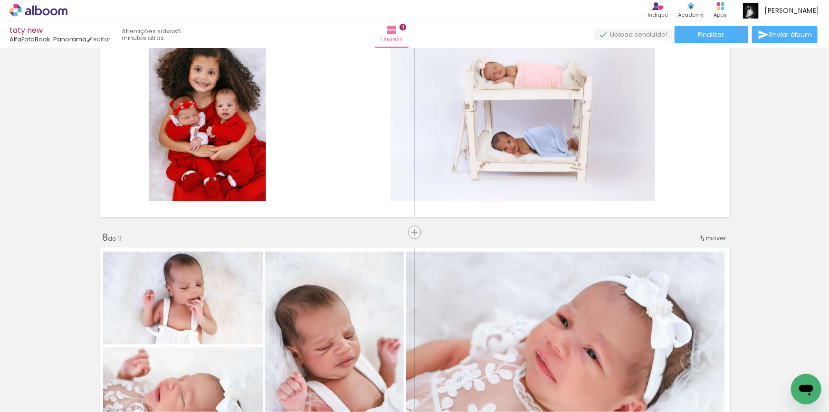
scroll to position [1408, 0]
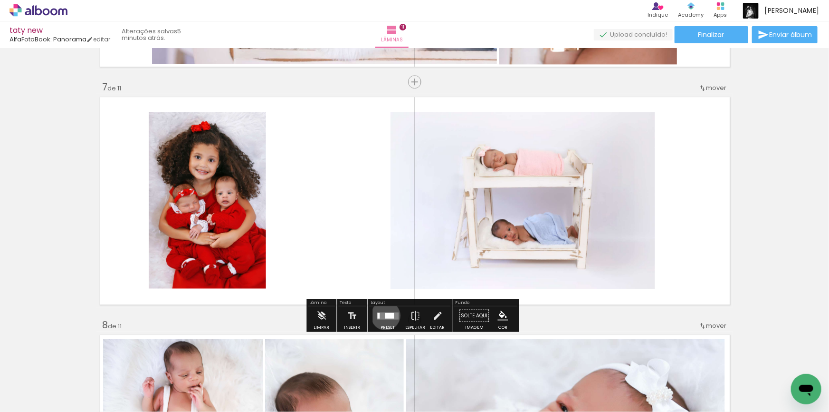
click at [385, 315] on div at bounding box center [389, 315] width 9 height 6
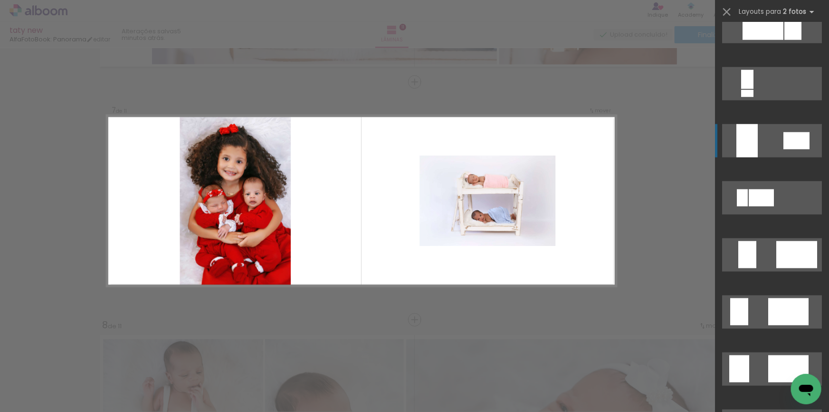
scroll to position [345, 0]
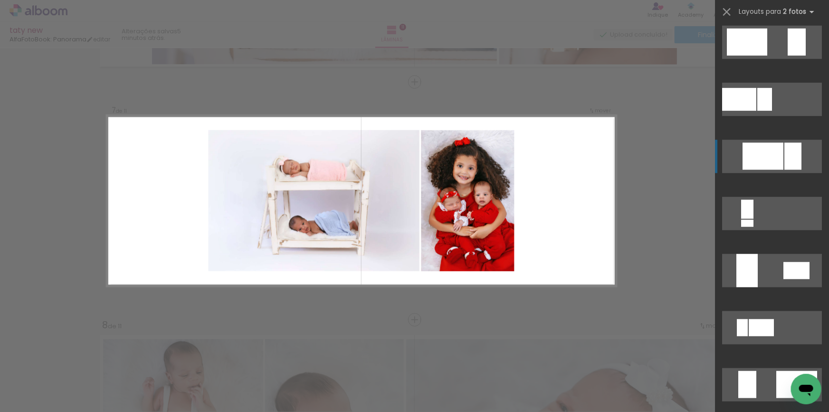
click at [785, 159] on div at bounding box center [793, 156] width 17 height 27
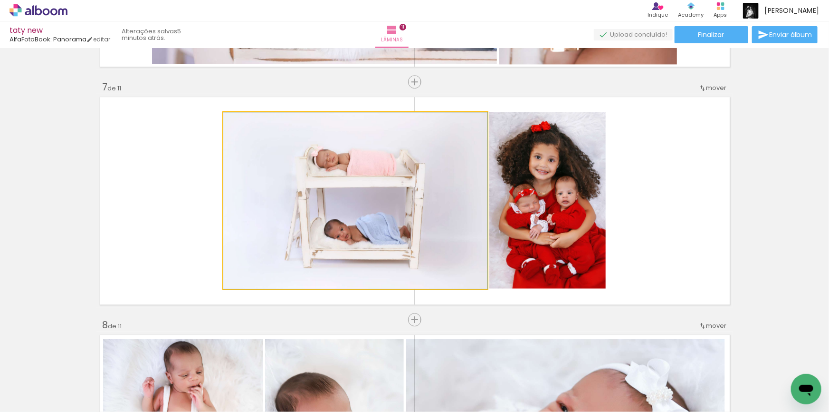
click at [416, 192] on quentale-photo at bounding box center [355, 200] width 264 height 176
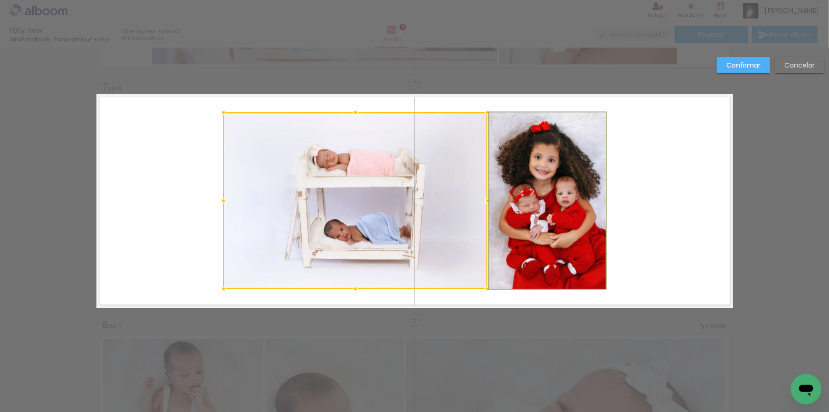
click at [543, 169] on quentale-photo at bounding box center [547, 200] width 116 height 176
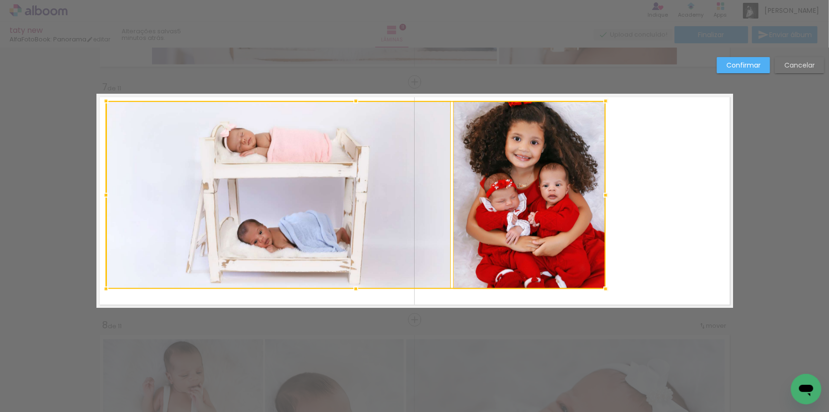
drag, startPoint x: 218, startPoint y: 112, endPoint x: 100, endPoint y: 101, distance: 118.4
click at [100, 101] on div at bounding box center [105, 100] width 19 height 19
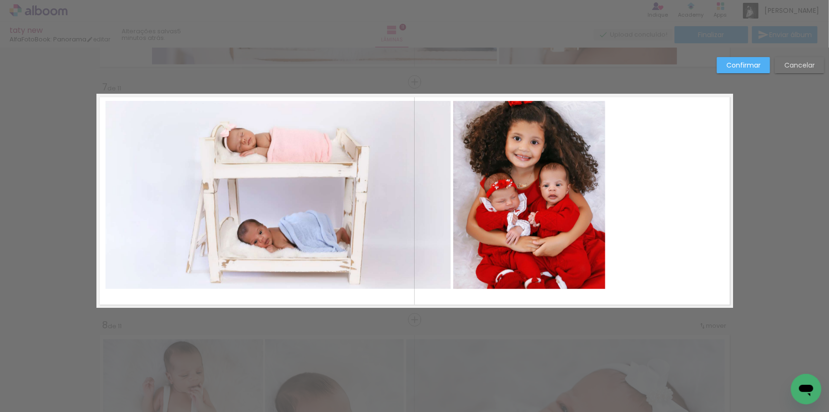
click at [310, 184] on quentale-photo at bounding box center [277, 195] width 345 height 188
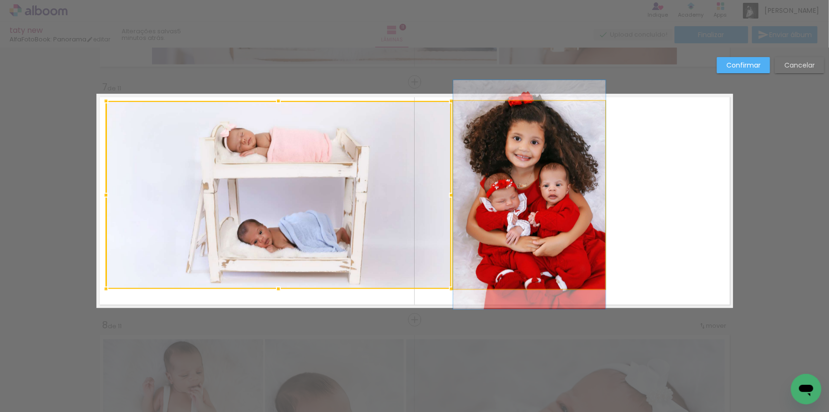
click at [512, 184] on quentale-photo at bounding box center [529, 195] width 153 height 188
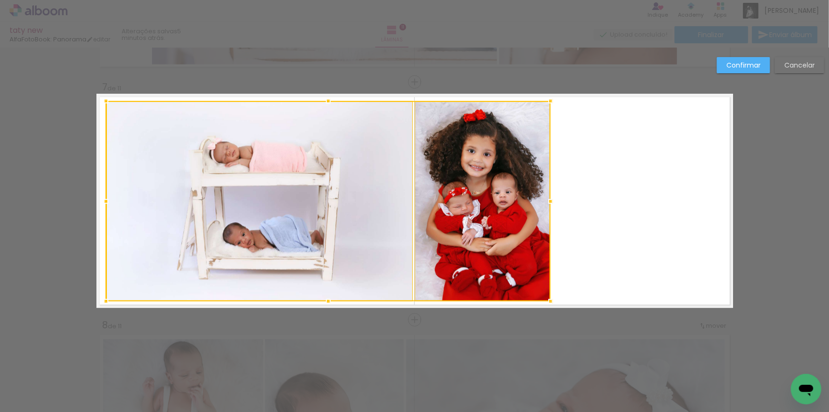
drag, startPoint x: 603, startPoint y: 287, endPoint x: 547, endPoint y: 299, distance: 57.0
click at [547, 299] on div at bounding box center [550, 300] width 19 height 19
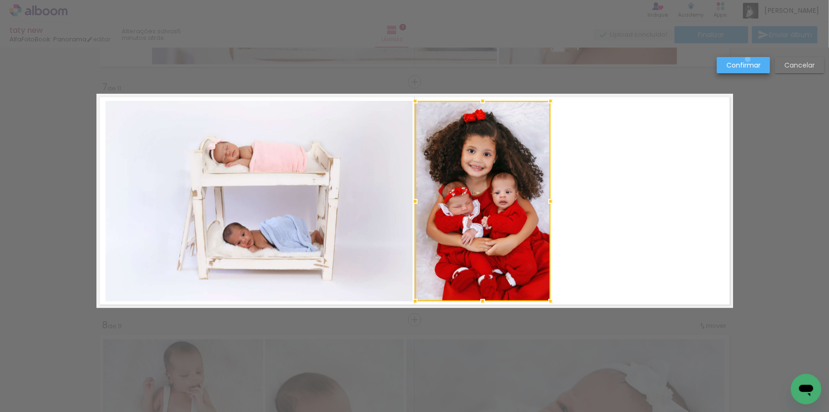
click at [748, 59] on paper-button "Confirmar" at bounding box center [743, 65] width 53 height 16
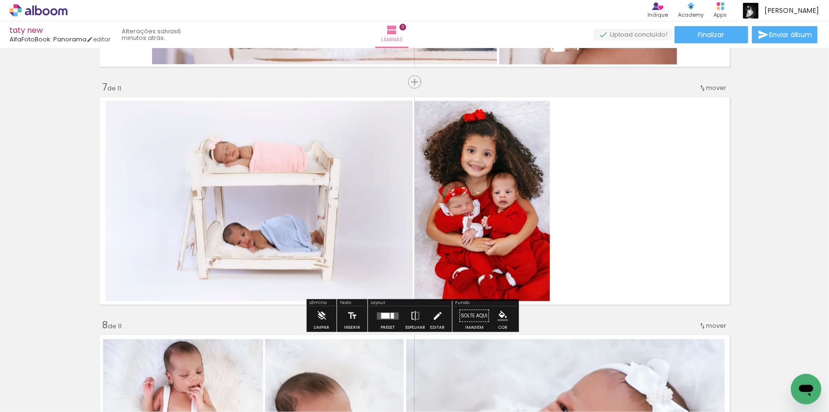
click at [526, 178] on quentale-photo at bounding box center [482, 201] width 135 height 200
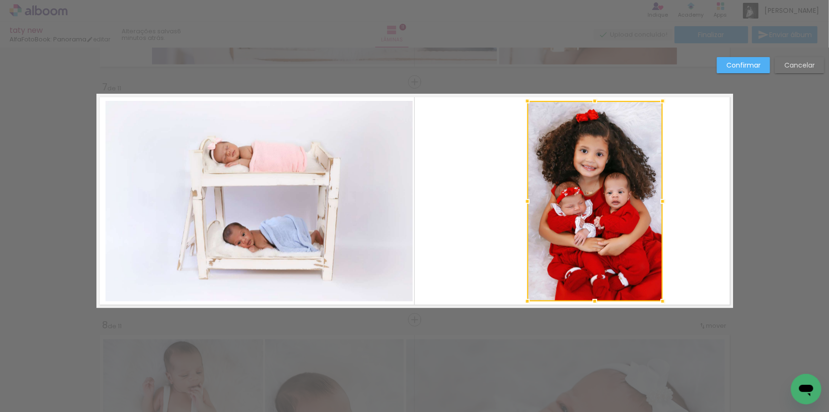
drag, startPoint x: 476, startPoint y: 180, endPoint x: 589, endPoint y: 180, distance: 112.6
click at [589, 180] on div at bounding box center [594, 201] width 135 height 200
click at [0, 0] on slot "Confirmar" at bounding box center [0, 0] width 0 height 0
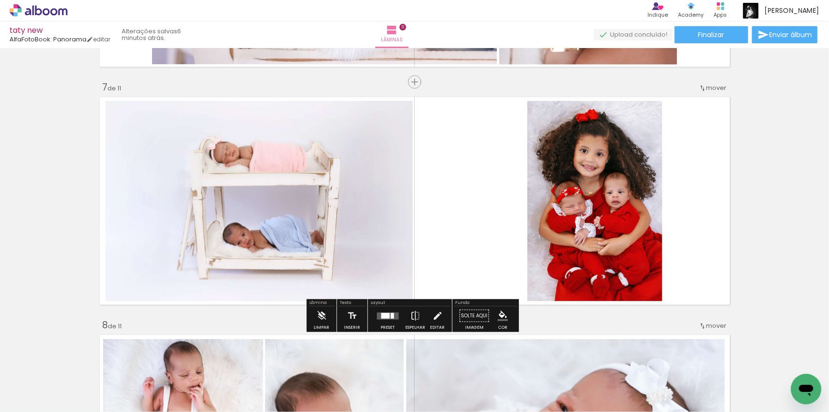
click at [366, 173] on quentale-photo at bounding box center [258, 201] width 307 height 200
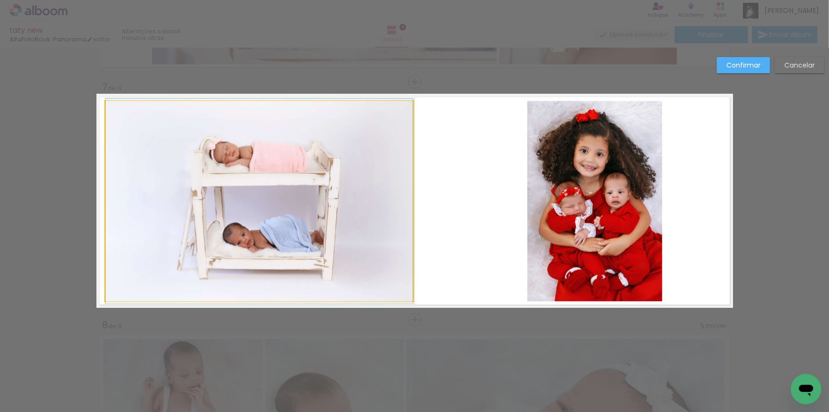
click at [408, 176] on quentale-photo at bounding box center [258, 201] width 307 height 200
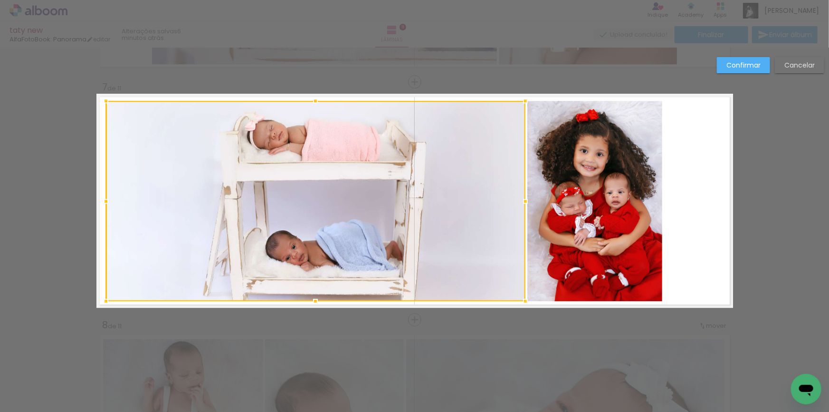
drag, startPoint x: 409, startPoint y: 197, endPoint x: 522, endPoint y: 201, distance: 112.7
click at [522, 201] on div at bounding box center [525, 201] width 19 height 19
click at [757, 58] on paper-button "Confirmar" at bounding box center [743, 65] width 53 height 16
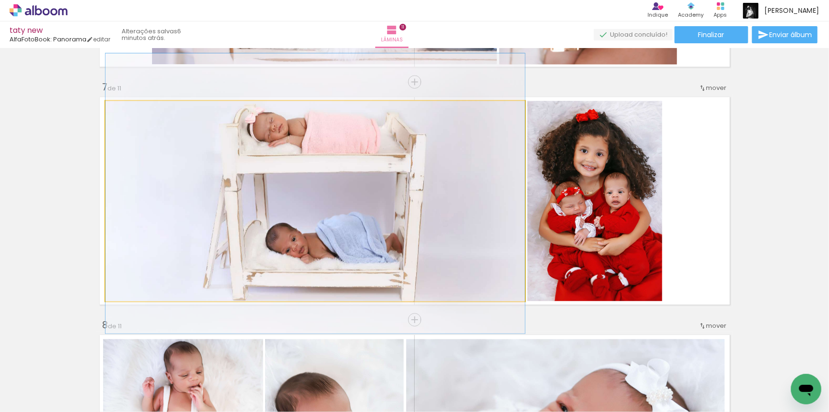
drag, startPoint x: 404, startPoint y: 163, endPoint x: 409, endPoint y: 156, distance: 9.0
click at [345, 162] on quentale-photo at bounding box center [315, 201] width 420 height 200
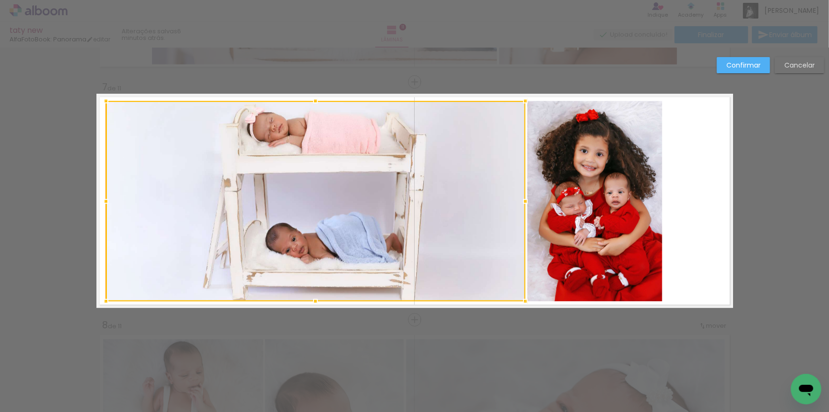
click at [345, 162] on div at bounding box center [316, 201] width 420 height 200
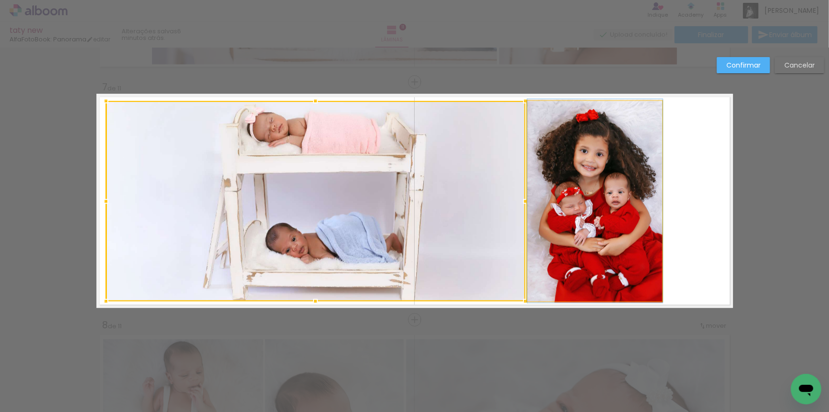
click at [587, 155] on quentale-photo at bounding box center [594, 201] width 135 height 200
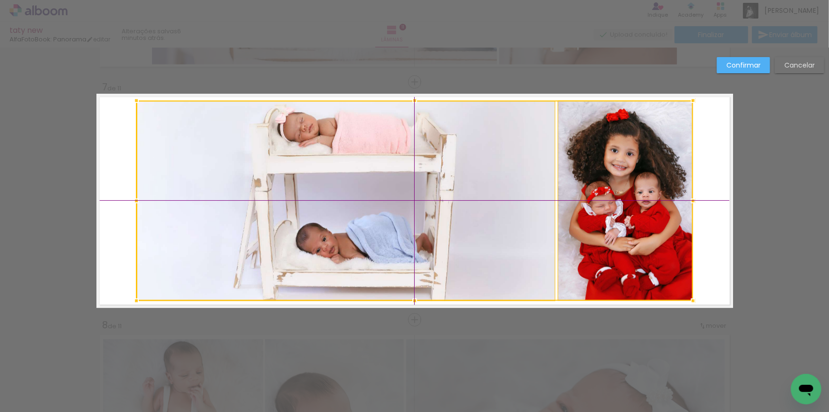
drag, startPoint x: 418, startPoint y: 174, endPoint x: 451, endPoint y: 176, distance: 32.4
click at [451, 176] on div at bounding box center [414, 200] width 557 height 200
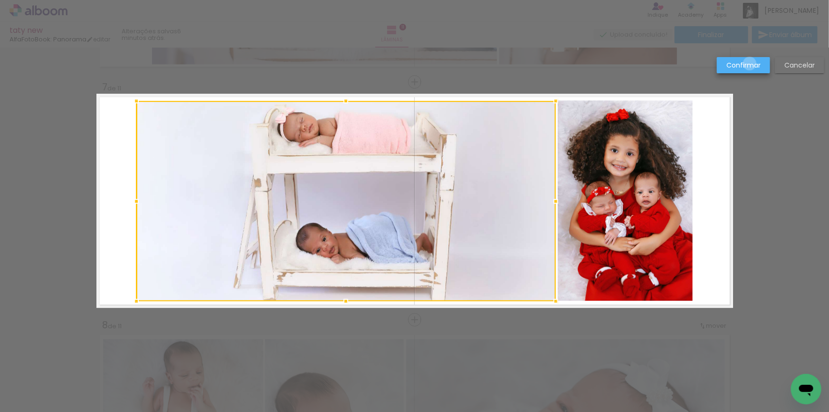
click at [0, 0] on slot "Confirmar" at bounding box center [0, 0] width 0 height 0
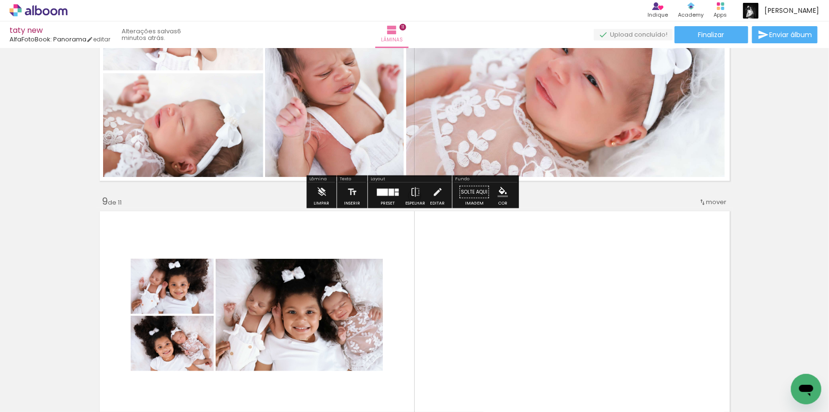
scroll to position [1883, 0]
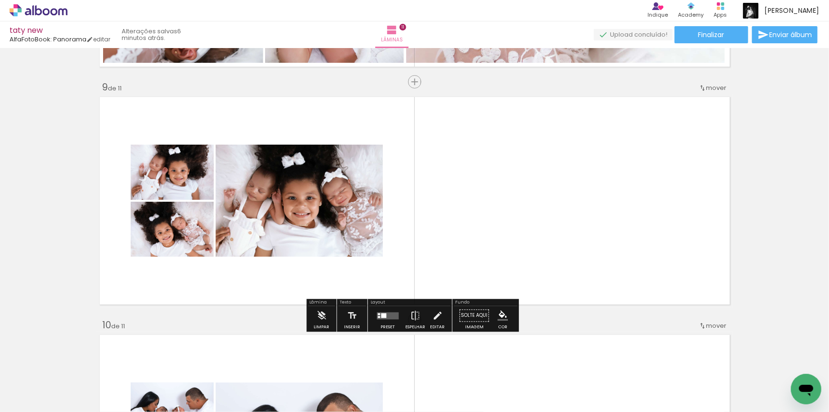
click at [382, 315] on div at bounding box center [383, 315] width 5 height 5
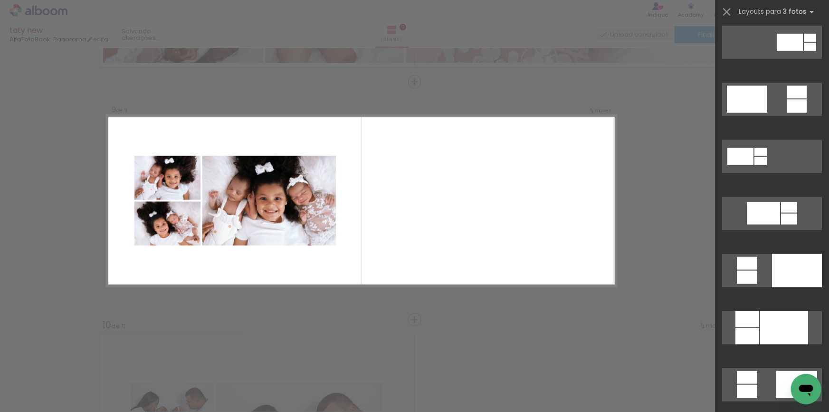
scroll to position [0, 0]
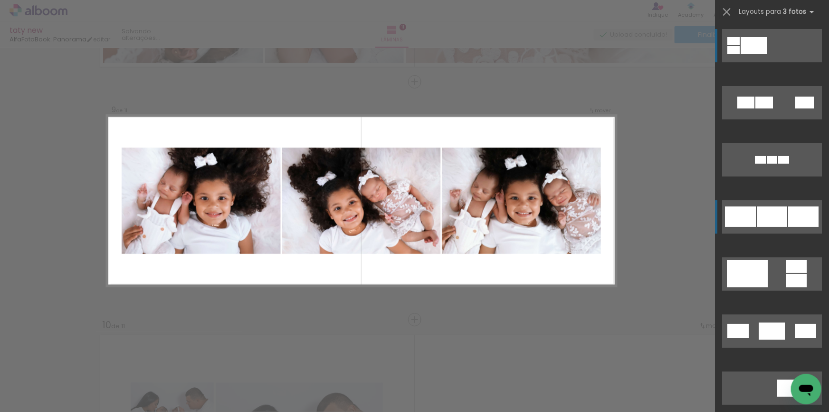
click at [758, 221] on div at bounding box center [772, 216] width 30 height 20
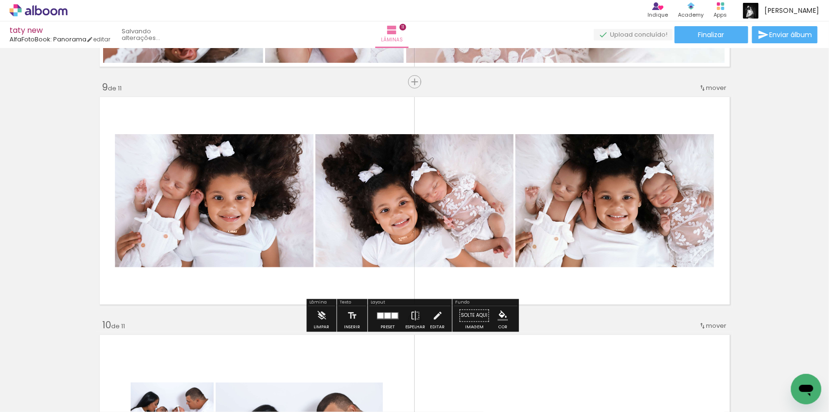
drag, startPoint x: 598, startPoint y: 205, endPoint x: 379, endPoint y: 195, distance: 218.9
click at [0, 0] on slot at bounding box center [0, 0] width 0 height 0
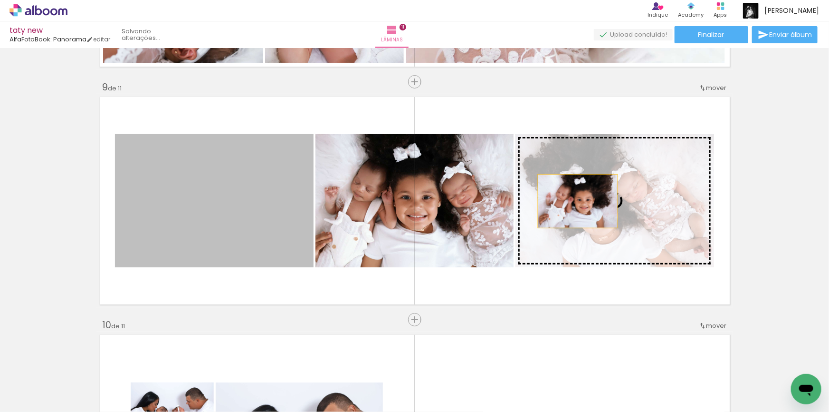
drag, startPoint x: 204, startPoint y: 206, endPoint x: 599, endPoint y: 201, distance: 394.9
click at [0, 0] on slot at bounding box center [0, 0] width 0 height 0
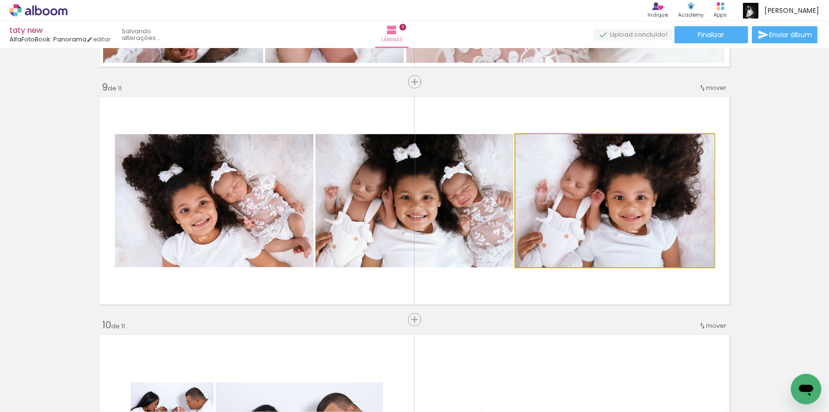
drag, startPoint x: 630, startPoint y: 203, endPoint x: 635, endPoint y: 220, distance: 17.4
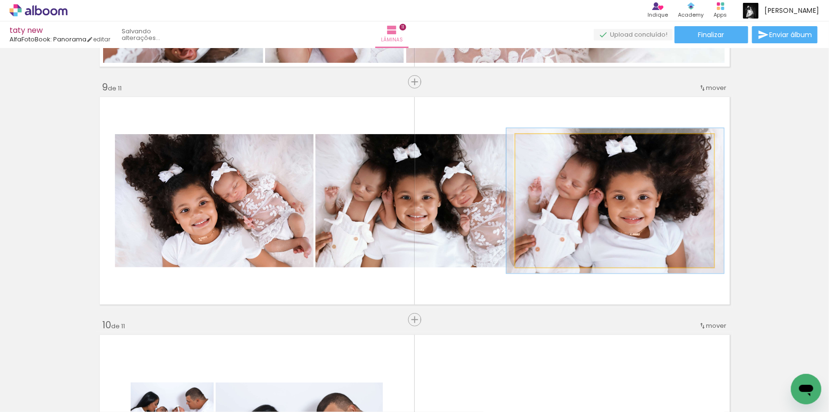
type paper-slider "111"
click at [539, 148] on div at bounding box center [540, 143] width 15 height 15
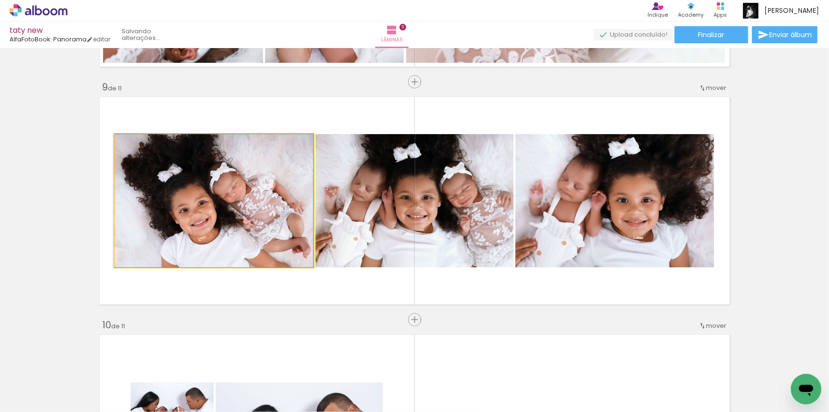
drag, startPoint x: 229, startPoint y: 212, endPoint x: 212, endPoint y: 212, distance: 17.1
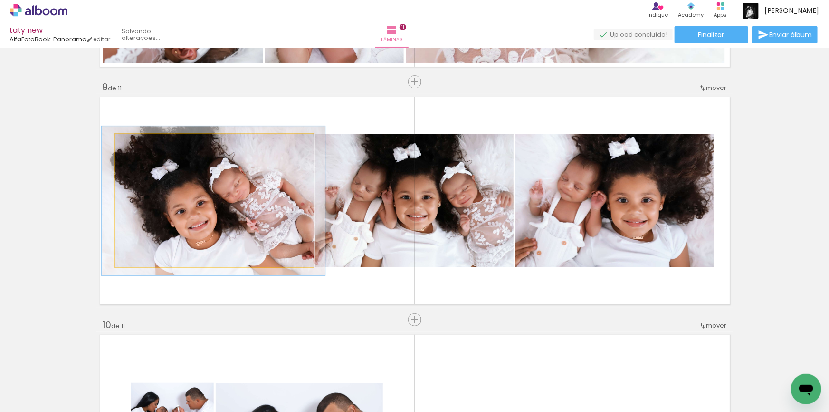
type paper-slider "112"
click at [134, 141] on div at bounding box center [141, 143] width 15 height 15
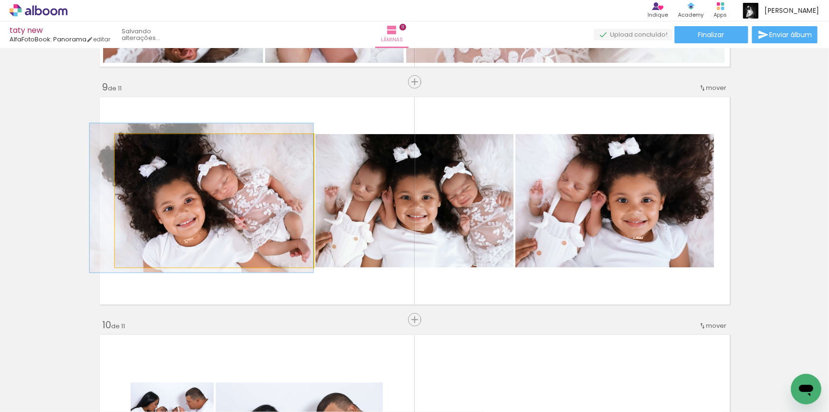
drag, startPoint x: 220, startPoint y: 198, endPoint x: 200, endPoint y: 195, distance: 20.2
click at [207, 202] on quentale-photo at bounding box center [214, 200] width 199 height 133
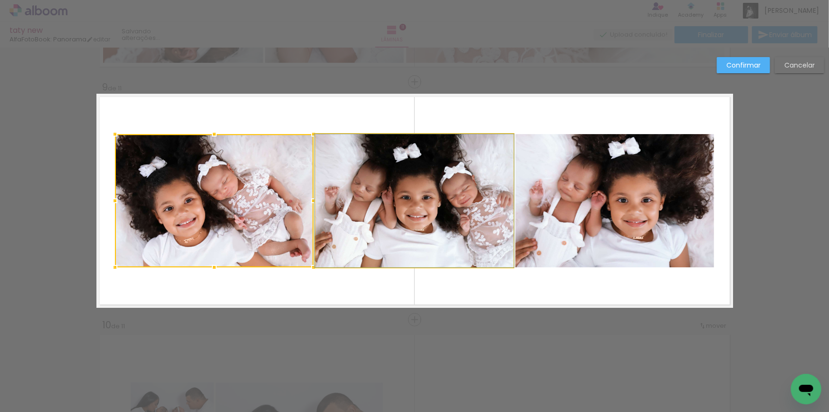
click at [430, 203] on quentale-photo at bounding box center [415, 200] width 198 height 133
click at [620, 195] on quentale-photo at bounding box center [615, 200] width 199 height 133
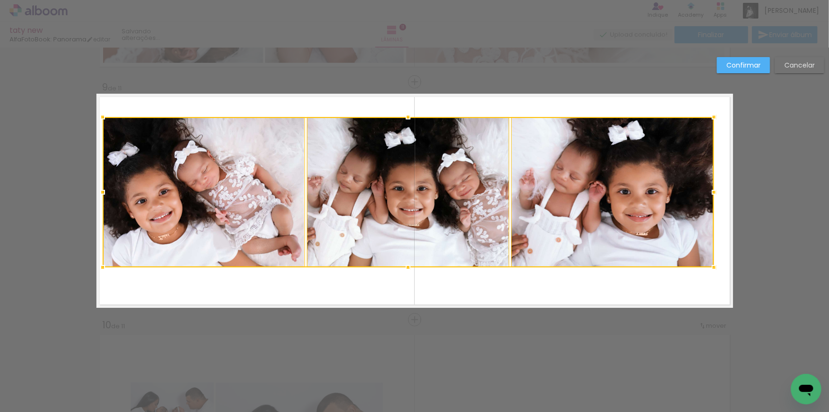
drag, startPoint x: 110, startPoint y: 130, endPoint x: 96, endPoint y: 110, distance: 24.3
click at [96, 110] on div at bounding box center [102, 116] width 19 height 19
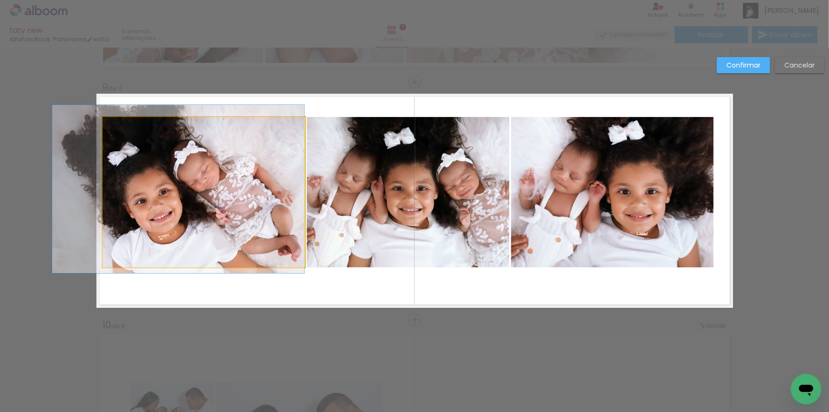
click at [211, 164] on quentale-photo at bounding box center [204, 192] width 202 height 150
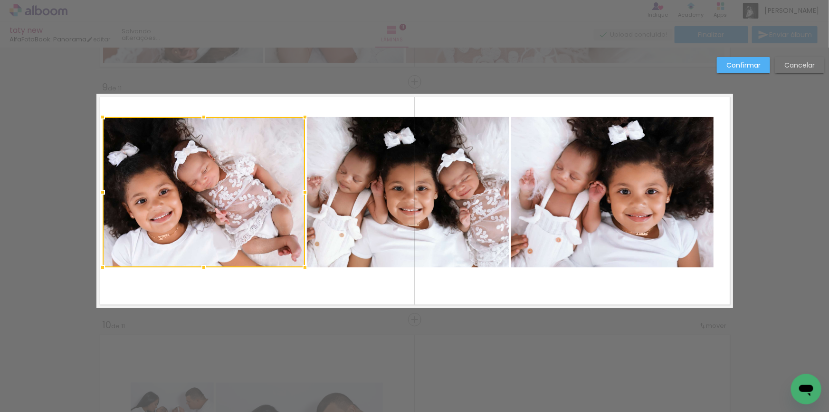
click at [470, 160] on quentale-photo at bounding box center [408, 192] width 202 height 150
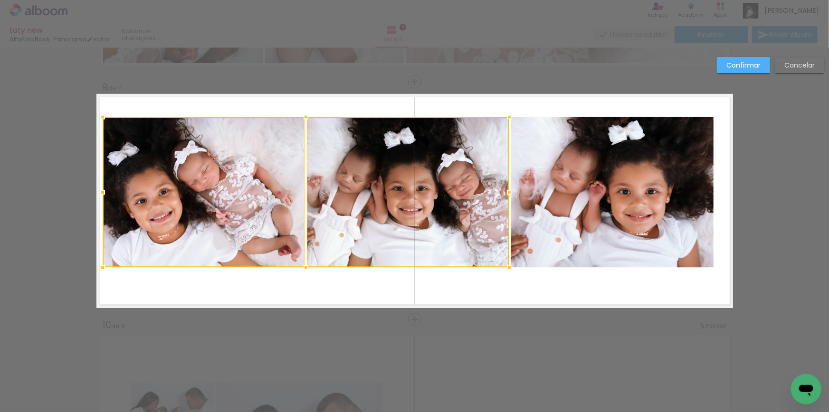
click at [690, 160] on quentale-photo at bounding box center [612, 192] width 202 height 150
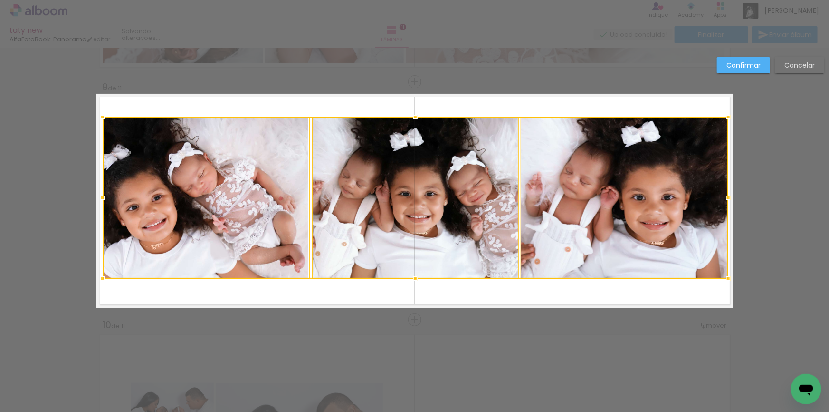
drag, startPoint x: 710, startPoint y: 270, endPoint x: 725, endPoint y: 281, distance: 18.0
click at [725, 281] on div at bounding box center [728, 278] width 19 height 19
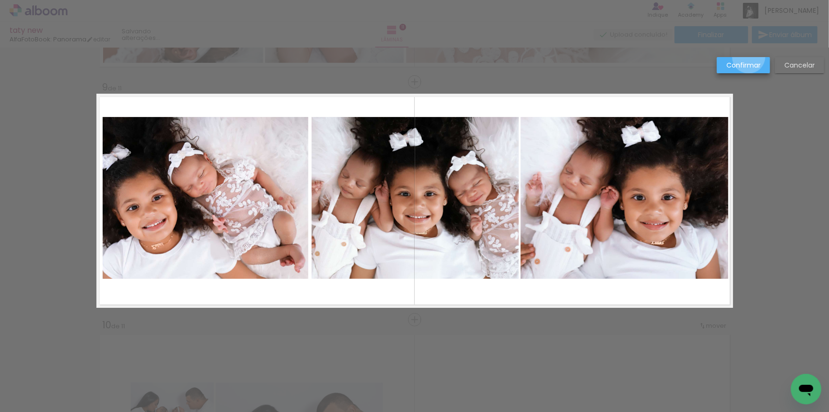
click at [749, 57] on paper-button "Confirmar" at bounding box center [743, 65] width 53 height 16
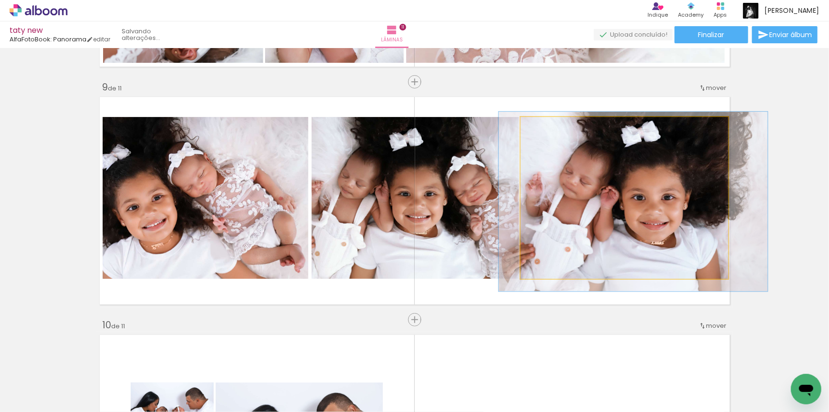
click at [614, 177] on quentale-photo at bounding box center [624, 198] width 207 height 162
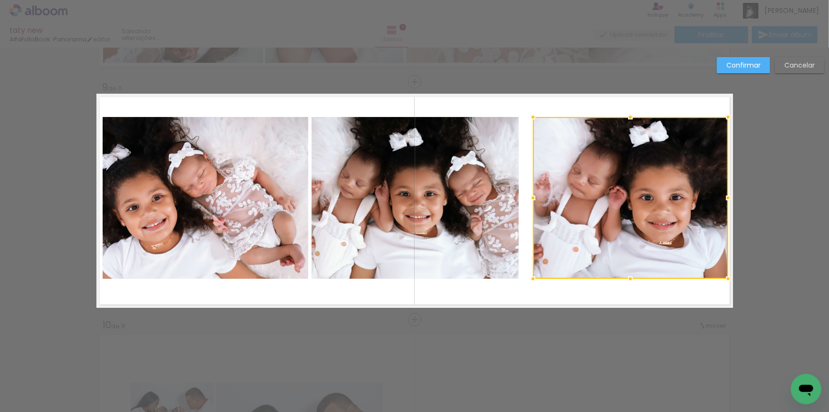
drag, startPoint x: 517, startPoint y: 196, endPoint x: 528, endPoint y: 197, distance: 12.0
click at [528, 197] on div at bounding box center [533, 197] width 19 height 19
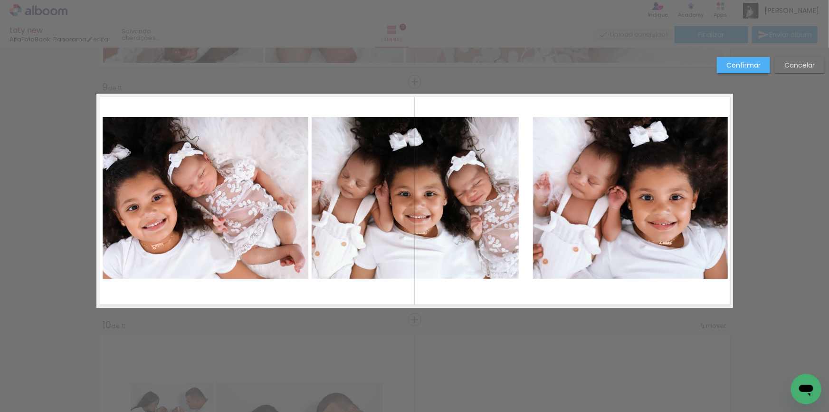
click at [0, 0] on slot "Confirmar" at bounding box center [0, 0] width 0 height 0
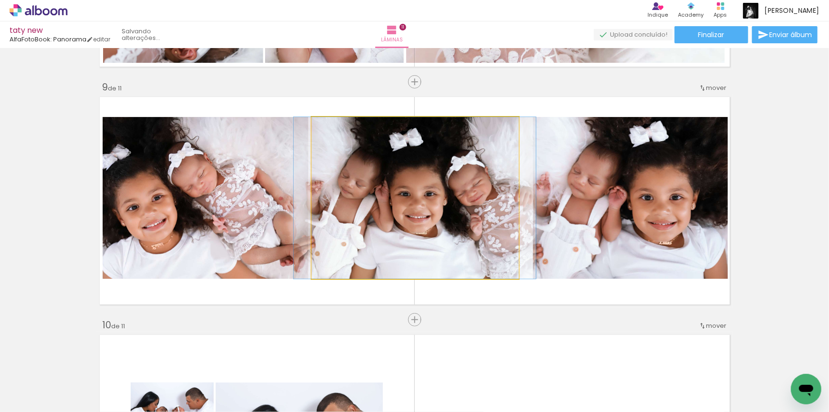
click at [493, 176] on quentale-photo at bounding box center [415, 198] width 207 height 162
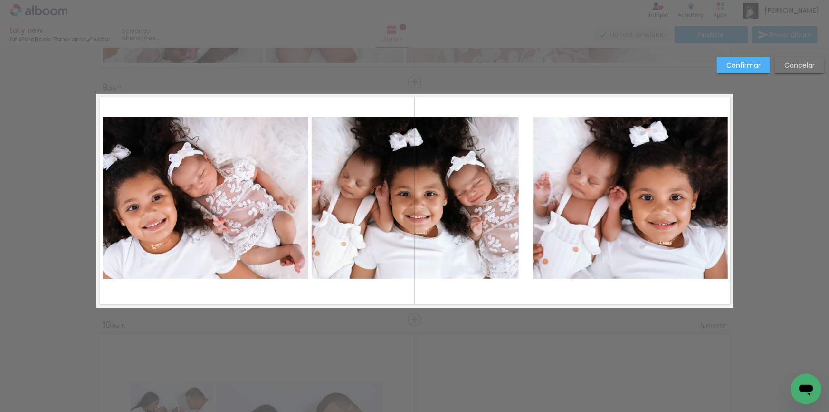
click at [493, 176] on quentale-photo at bounding box center [415, 198] width 207 height 162
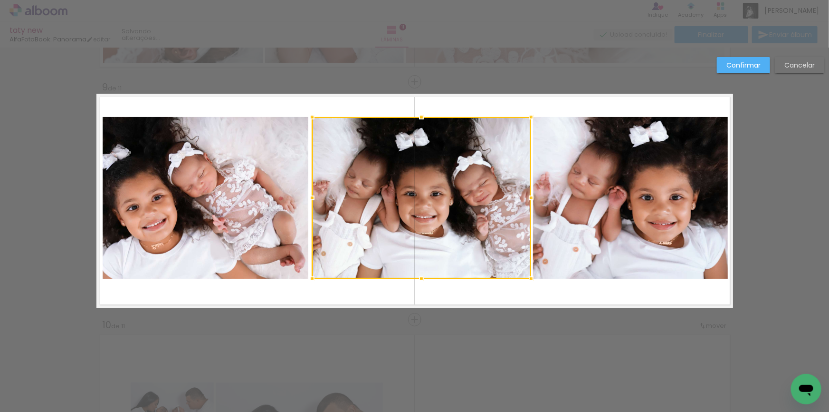
drag, startPoint x: 517, startPoint y: 196, endPoint x: 529, endPoint y: 195, distance: 12.4
click at [529, 195] on div at bounding box center [531, 197] width 19 height 19
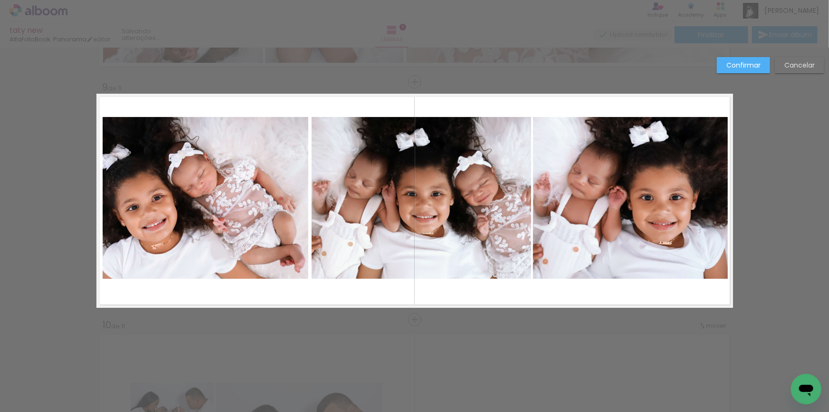
click at [0, 0] on slot "Confirmar" at bounding box center [0, 0] width 0 height 0
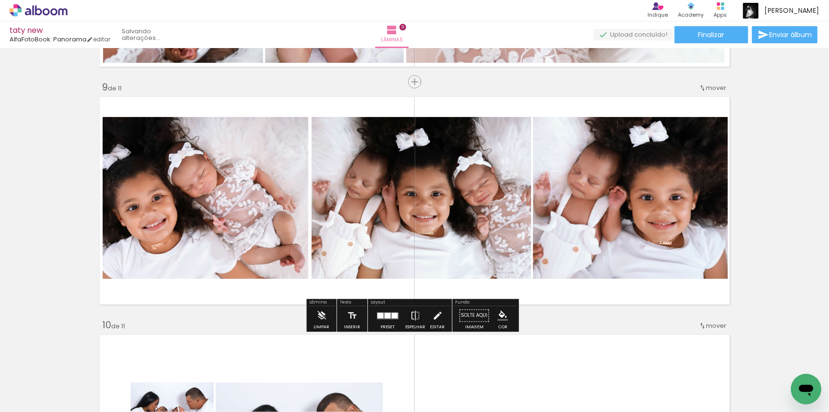
click at [243, 195] on quentale-photo at bounding box center [206, 198] width 207 height 162
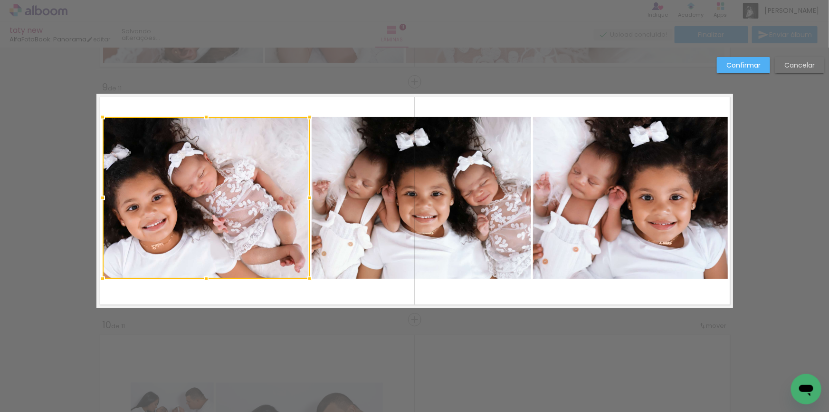
click at [243, 195] on div at bounding box center [206, 198] width 207 height 162
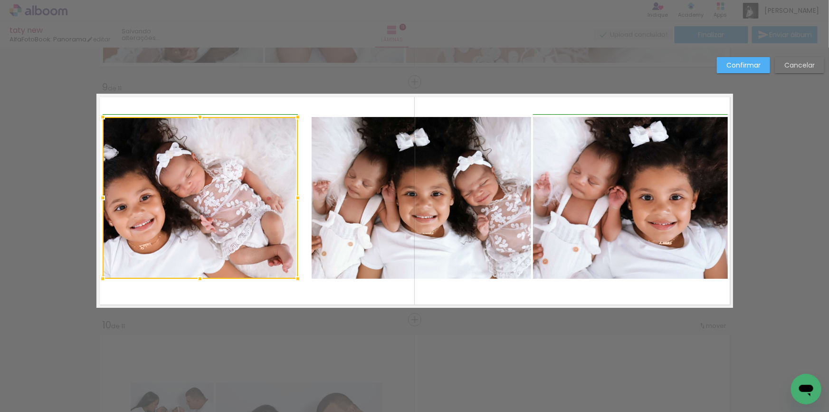
drag, startPoint x: 305, startPoint y: 198, endPoint x: 297, endPoint y: 200, distance: 7.7
click at [297, 200] on div at bounding box center [297, 197] width 19 height 19
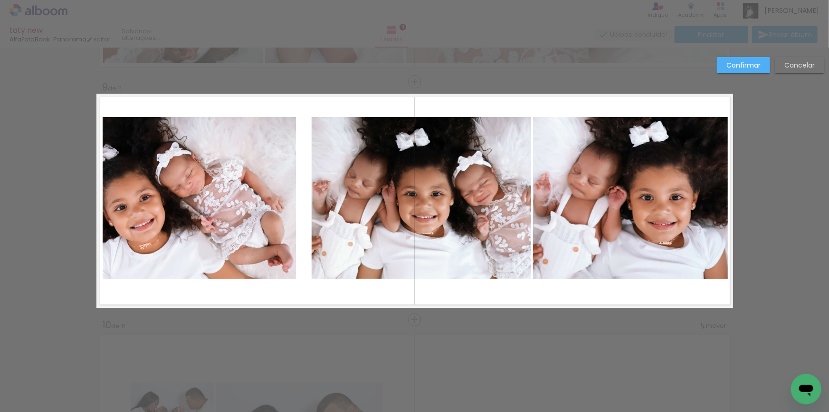
click at [346, 190] on quentale-photo at bounding box center [422, 198] width 220 height 162
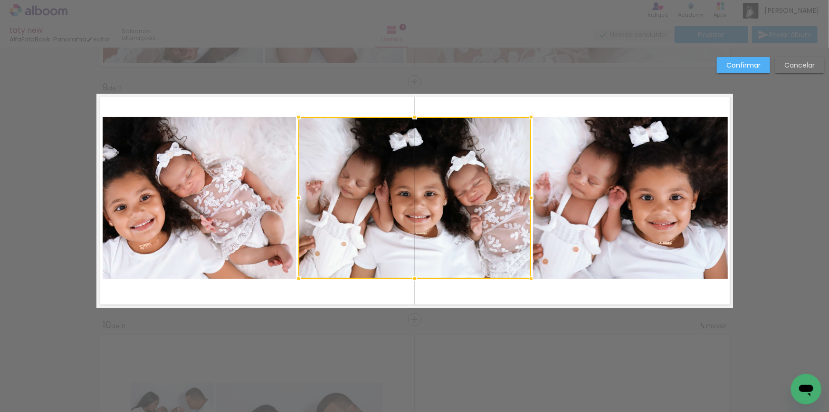
drag, startPoint x: 307, startPoint y: 197, endPoint x: 290, endPoint y: 197, distance: 17.1
click at [290, 197] on div at bounding box center [298, 197] width 19 height 19
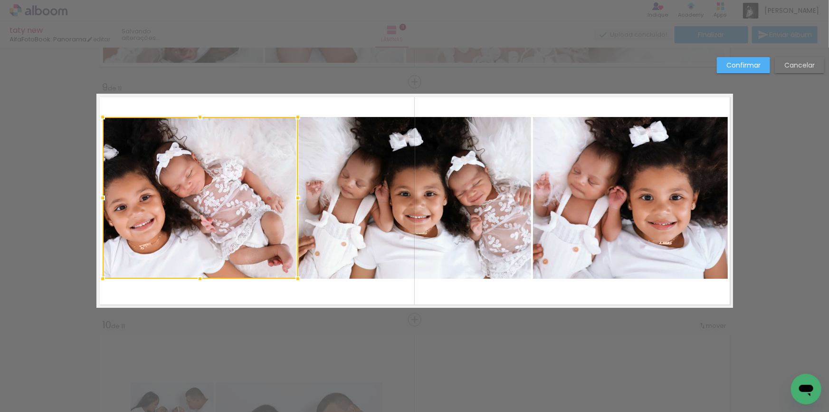
click at [747, 59] on paper-button "Confirmar" at bounding box center [743, 65] width 53 height 16
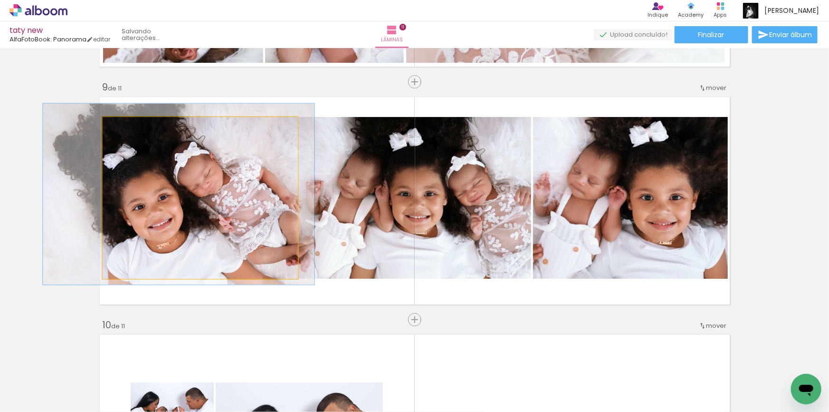
drag, startPoint x: 192, startPoint y: 201, endPoint x: 210, endPoint y: 201, distance: 18.1
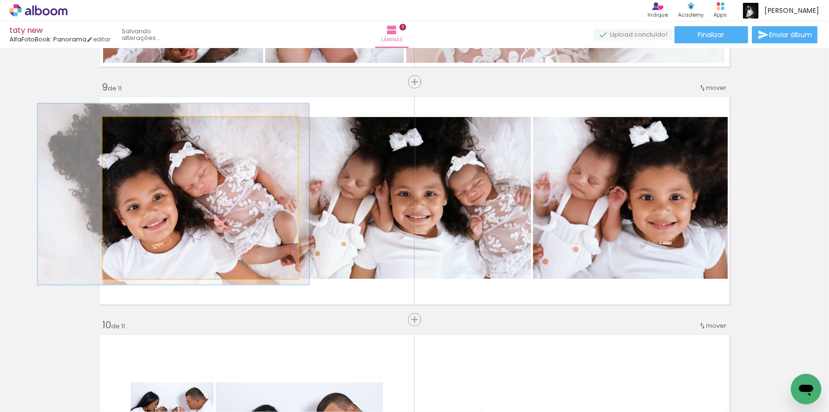
click at [224, 175] on quentale-photo at bounding box center [200, 198] width 195 height 162
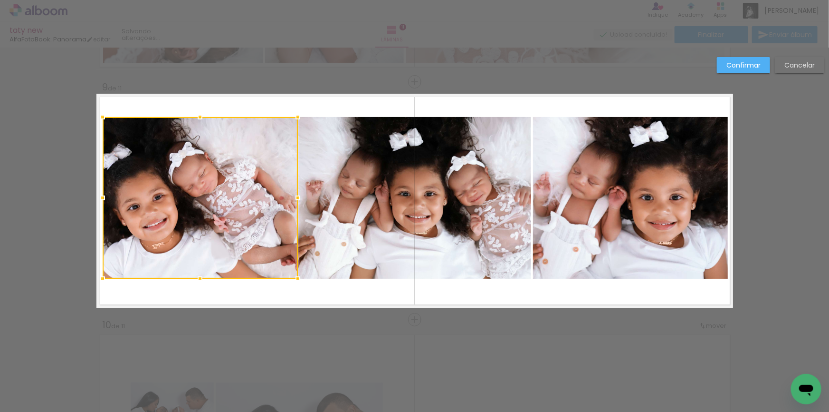
click at [224, 175] on div at bounding box center [200, 198] width 195 height 162
click at [437, 152] on quentale-photo at bounding box center [414, 198] width 233 height 162
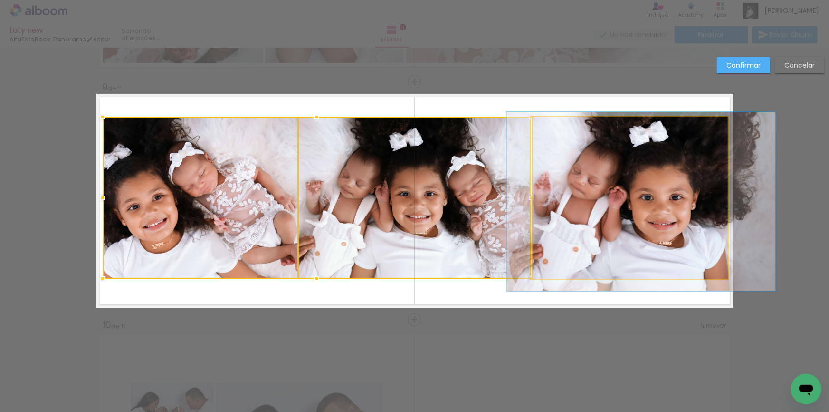
click at [617, 151] on quentale-photo at bounding box center [630, 198] width 195 height 162
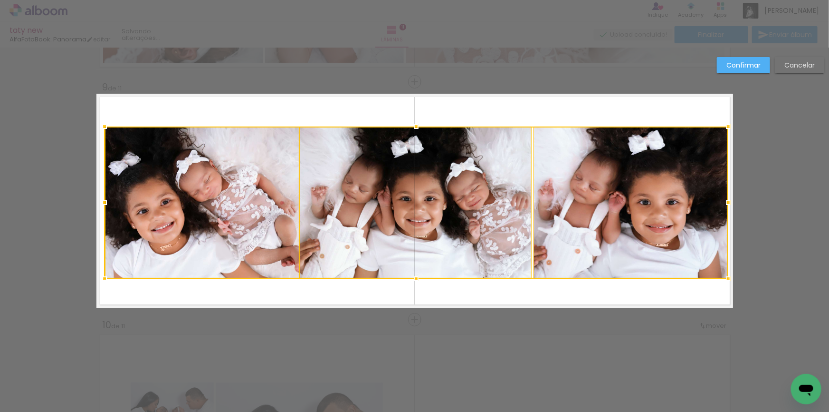
drag, startPoint x: 97, startPoint y: 115, endPoint x: 99, endPoint y: 125, distance: 9.7
click at [99, 125] on div at bounding box center [104, 126] width 19 height 19
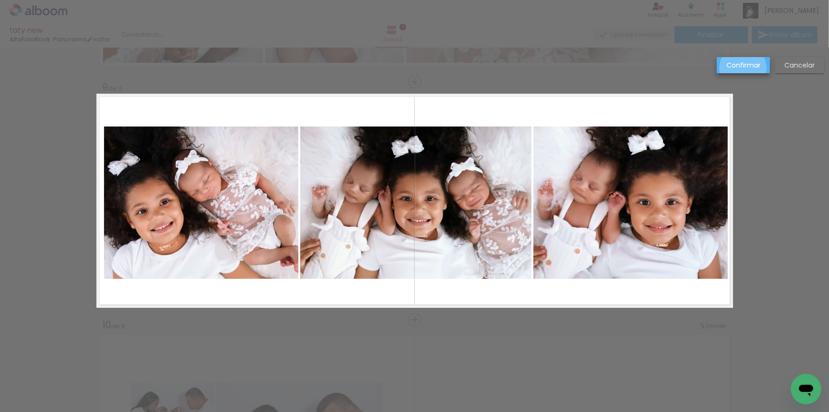
click at [0, 0] on slot "Confirmar" at bounding box center [0, 0] width 0 height 0
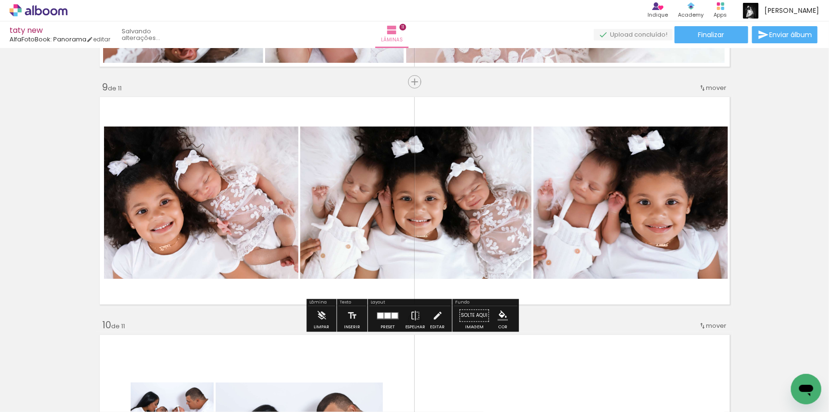
click at [230, 206] on quentale-photo at bounding box center [201, 202] width 194 height 152
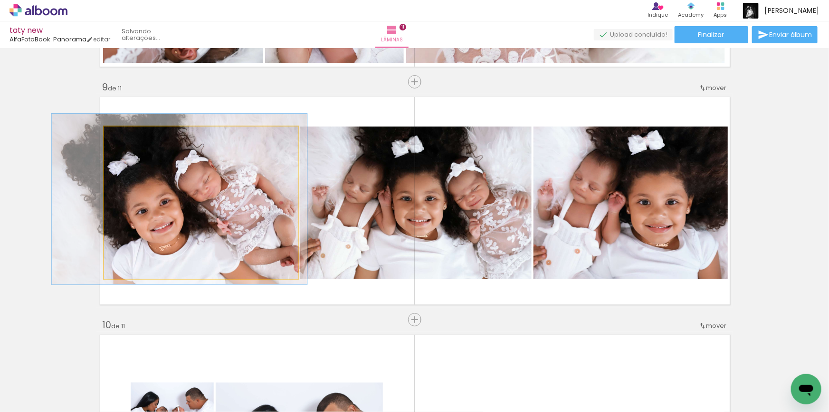
click at [230, 206] on quentale-photo at bounding box center [201, 202] width 194 height 152
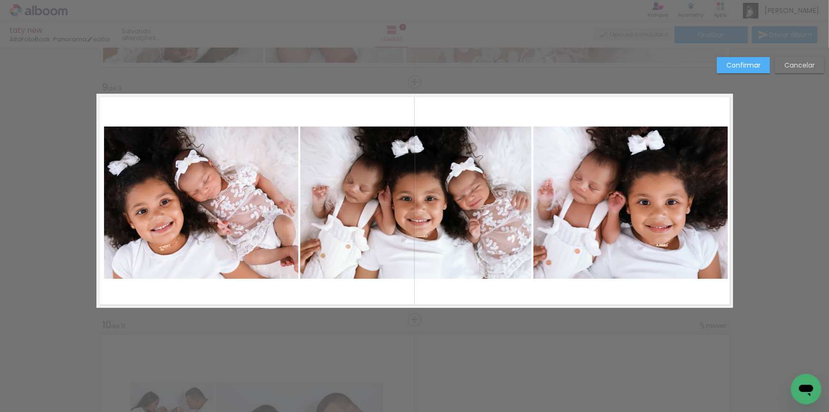
click at [230, 206] on quentale-photo at bounding box center [201, 202] width 194 height 152
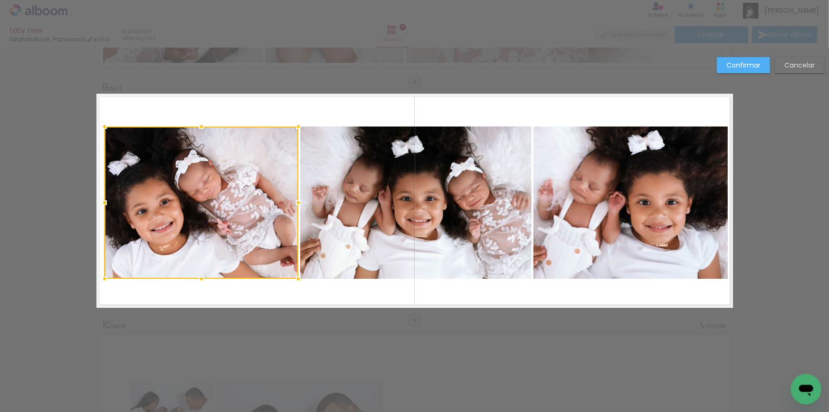
click at [404, 206] on quentale-photo at bounding box center [415, 202] width 231 height 152
click at [587, 190] on quentale-photo at bounding box center [631, 202] width 194 height 152
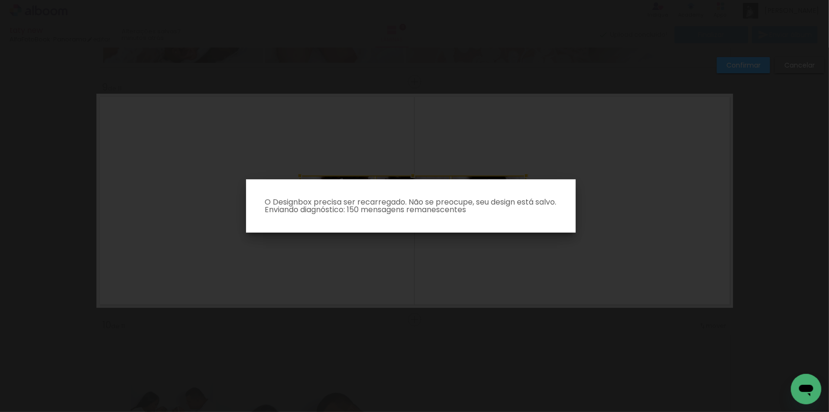
click at [391, 200] on quentale-workspace at bounding box center [414, 206] width 829 height 412
click at [470, 276] on iron-overlay-backdrop at bounding box center [414, 206] width 829 height 412
